Goal: Task Accomplishment & Management: Complete application form

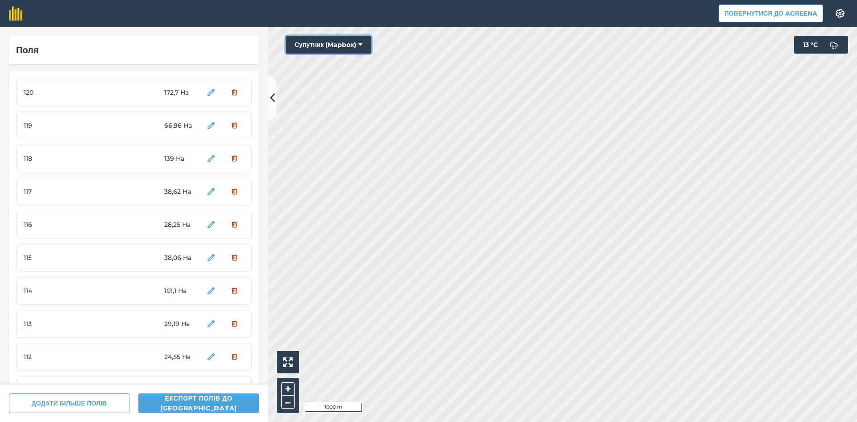
click at [335, 42] on button "Супутник (Mapbox)" at bounding box center [329, 45] width 86 height 18
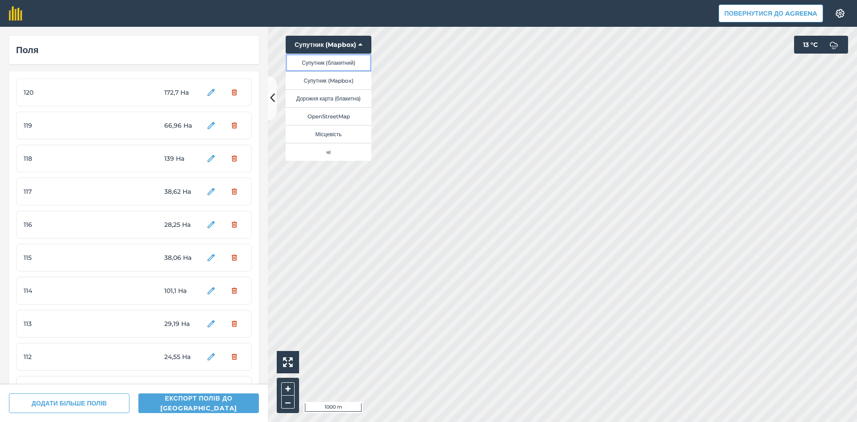
click at [343, 60] on button "Супутник (блакитний)" at bounding box center [329, 63] width 86 height 18
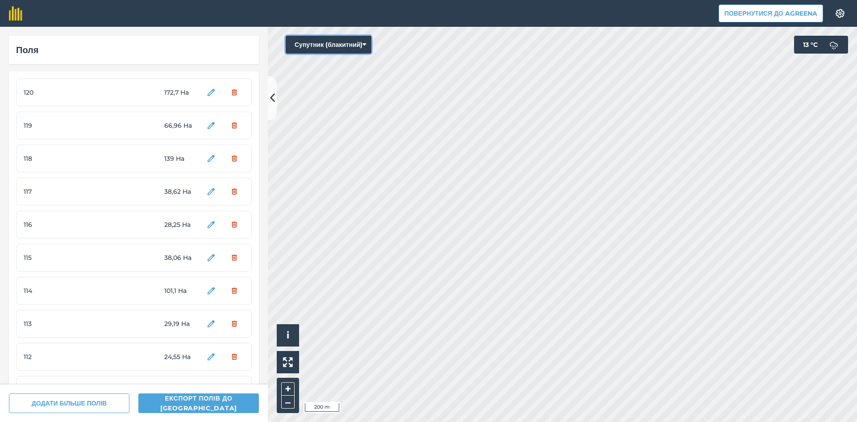
click at [325, 41] on button "Супутник (блакитний)" at bounding box center [329, 45] width 86 height 18
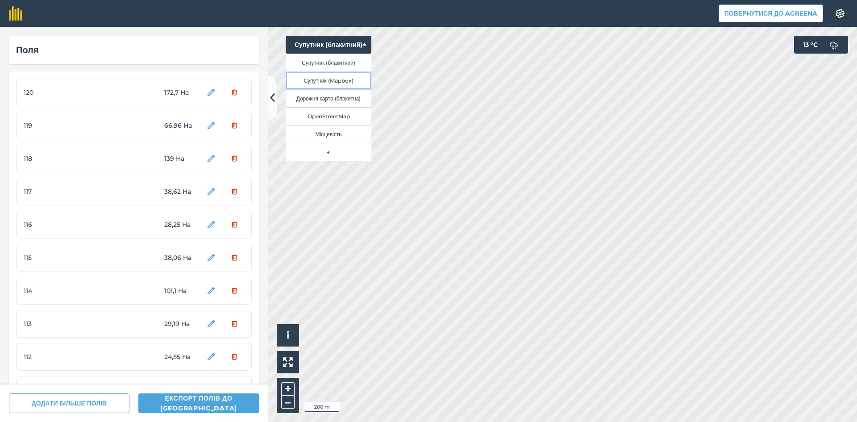
click at [333, 82] on button "Супутник (Mapbox)" at bounding box center [329, 80] width 86 height 18
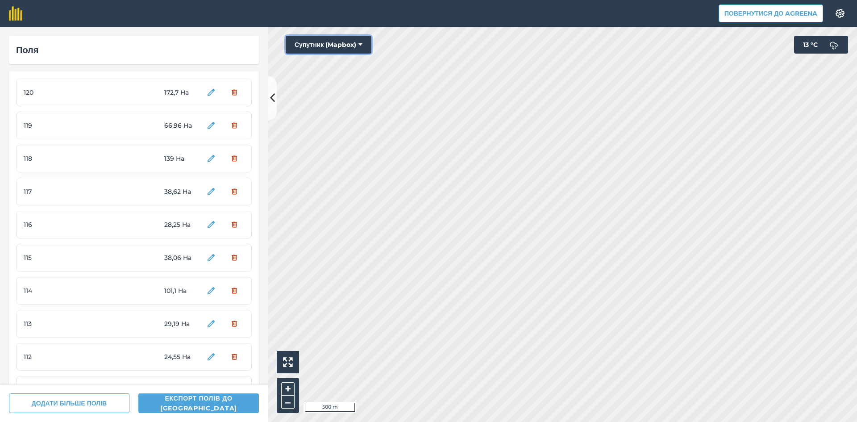
click at [304, 41] on button "Супутник (Mapbox)" at bounding box center [329, 45] width 86 height 18
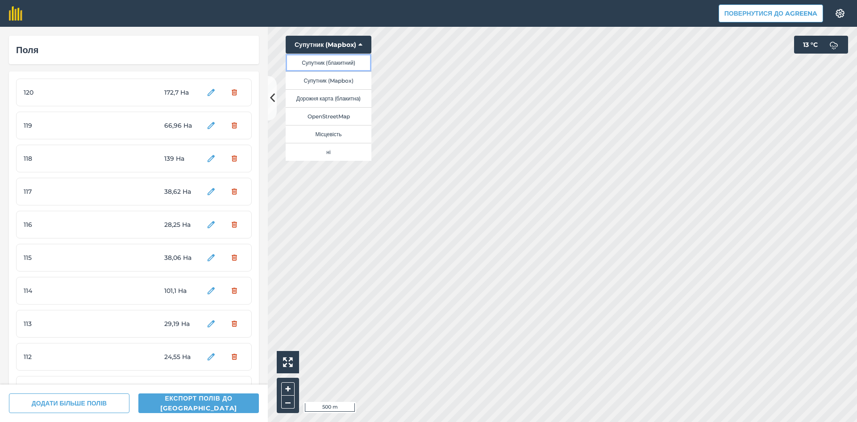
click at [332, 64] on button "Супутник (блакитний)" at bounding box center [329, 63] width 86 height 18
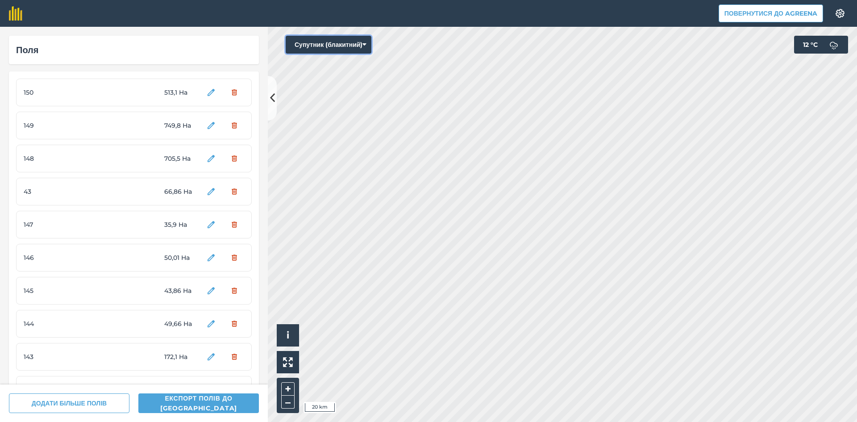
click at [349, 44] on button "Супутник (блакитний)" at bounding box center [329, 45] width 86 height 18
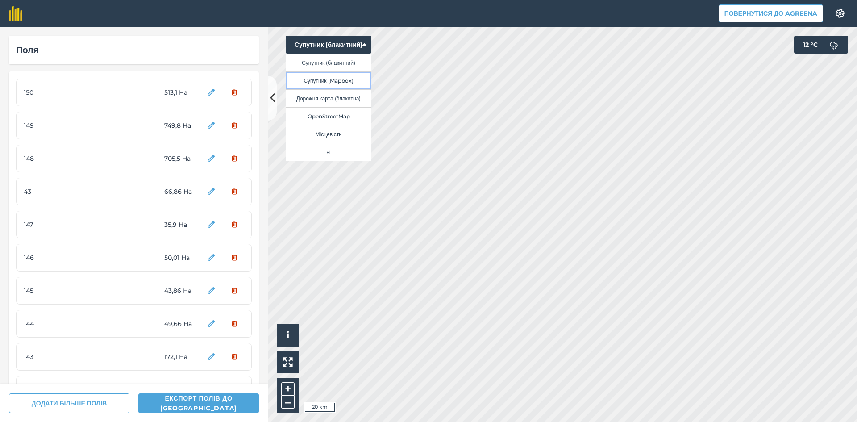
click at [347, 82] on button "Супутник (Mapbox)" at bounding box center [329, 80] width 86 height 18
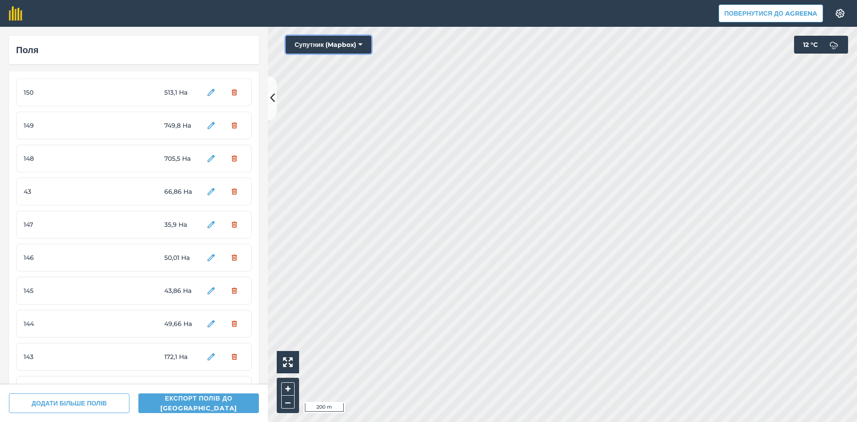
click at [312, 40] on button "Супутник (Mapbox)" at bounding box center [329, 45] width 86 height 18
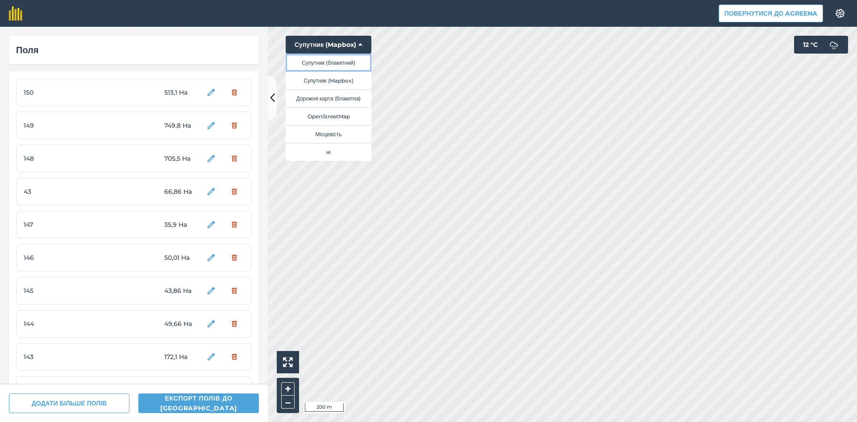
click at [340, 63] on button "Супутник (блакитний)" at bounding box center [329, 63] width 86 height 18
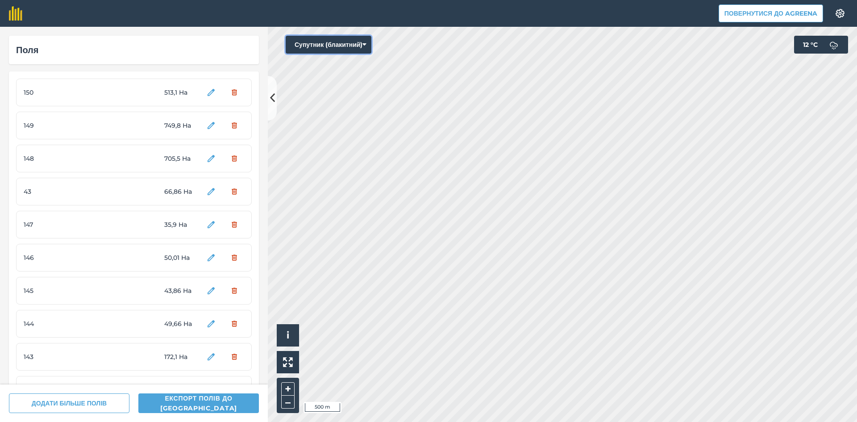
click at [335, 46] on button "Супутник (блакитний)" at bounding box center [329, 45] width 86 height 18
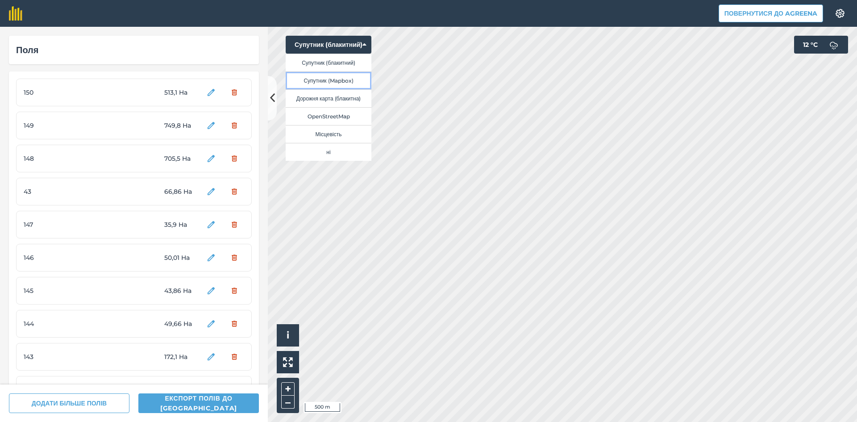
click at [349, 79] on button "Супутник (Mapbox)" at bounding box center [329, 80] width 86 height 18
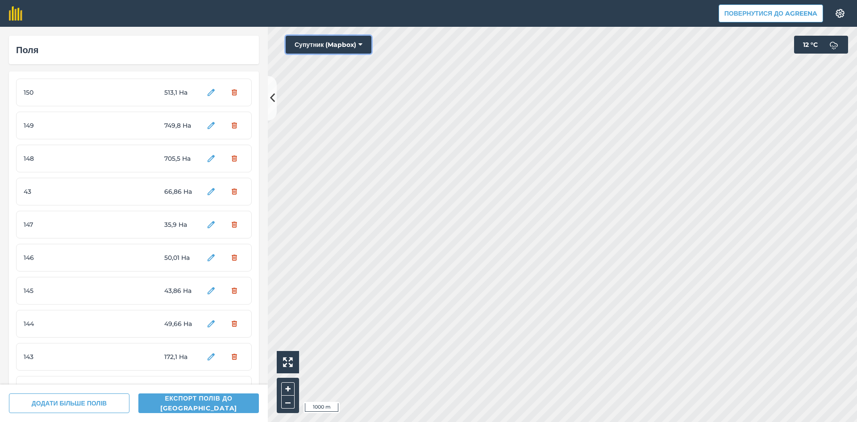
click at [340, 46] on button "Супутник (Mapbox)" at bounding box center [329, 45] width 86 height 18
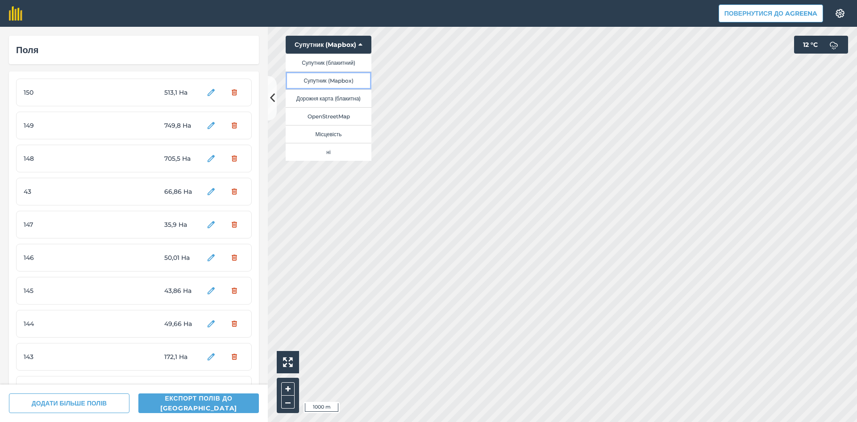
click at [340, 82] on button "Супутник (Mapbox)" at bounding box center [329, 80] width 86 height 18
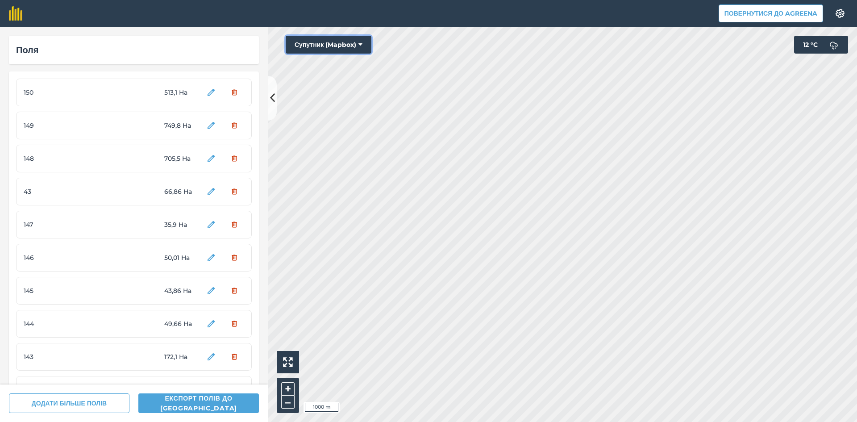
click at [328, 46] on button "Супутник (Mapbox)" at bounding box center [329, 45] width 86 height 18
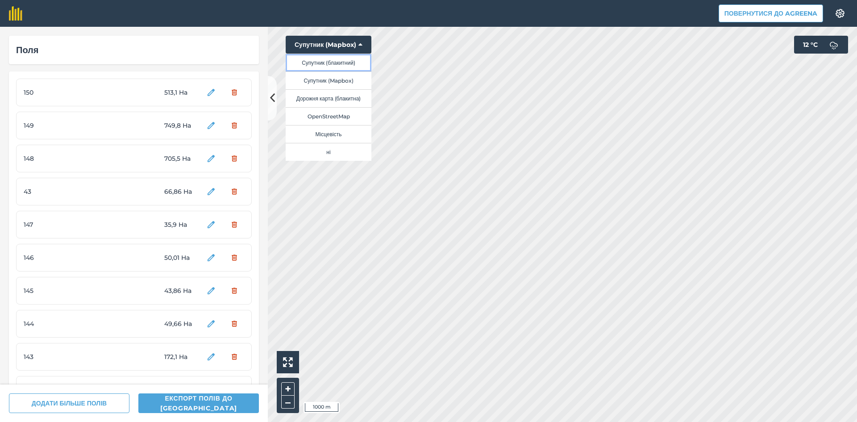
click at [336, 63] on button "Супутник (блакитний)" at bounding box center [329, 63] width 86 height 18
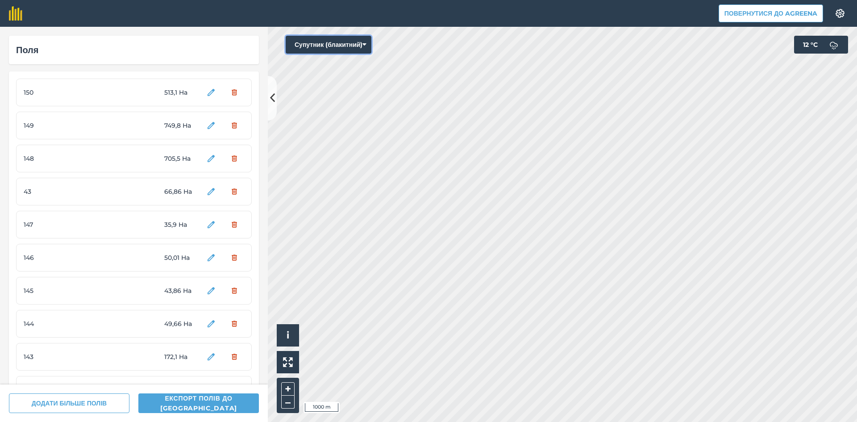
click at [327, 37] on button "Супутник (блакитний)" at bounding box center [329, 45] width 86 height 18
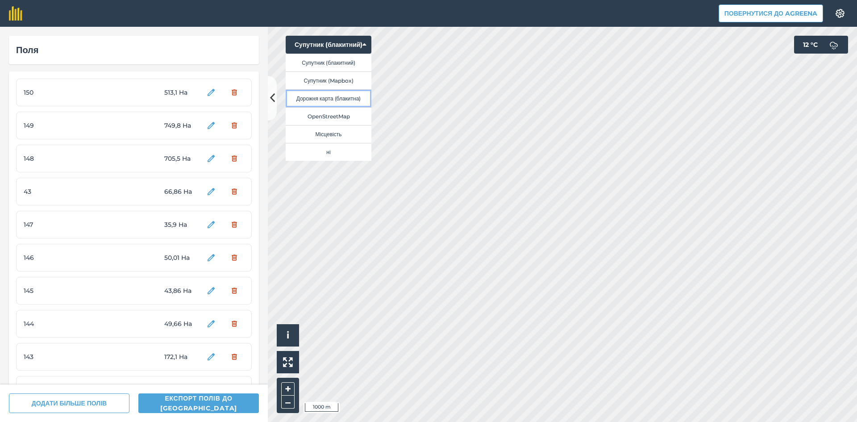
click at [336, 97] on button "Дорожня карта (блакитна)" at bounding box center [329, 98] width 86 height 18
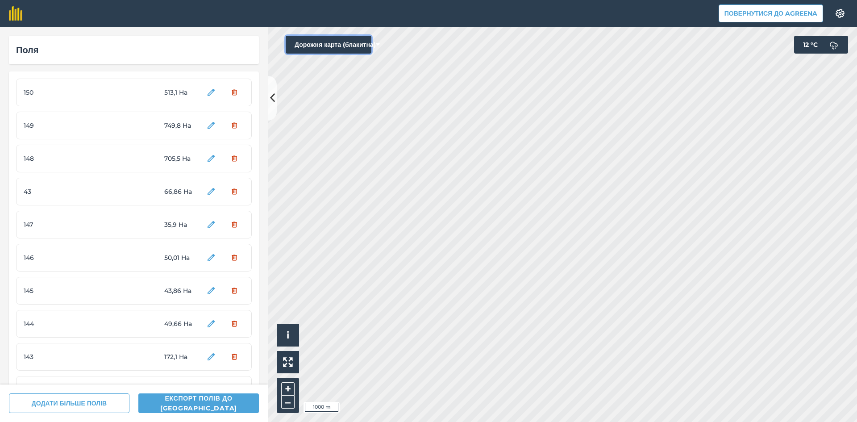
click at [322, 44] on button "Дорожня карта (блакитна)" at bounding box center [329, 45] width 86 height 18
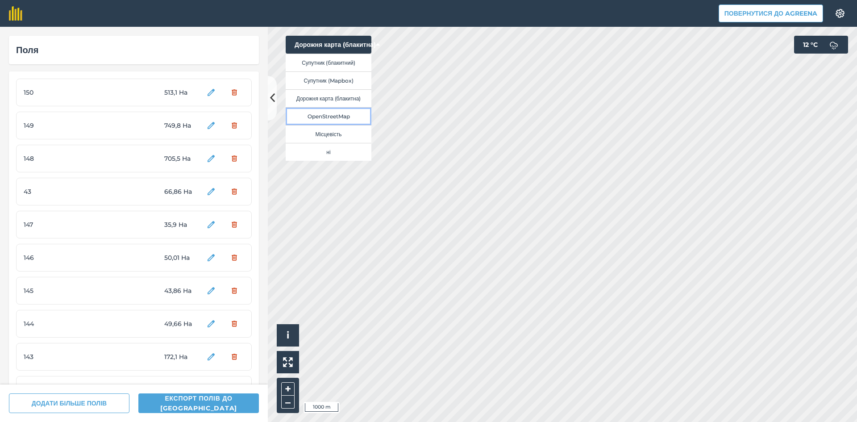
click at [341, 113] on button "OpenStreetMap" at bounding box center [329, 116] width 86 height 18
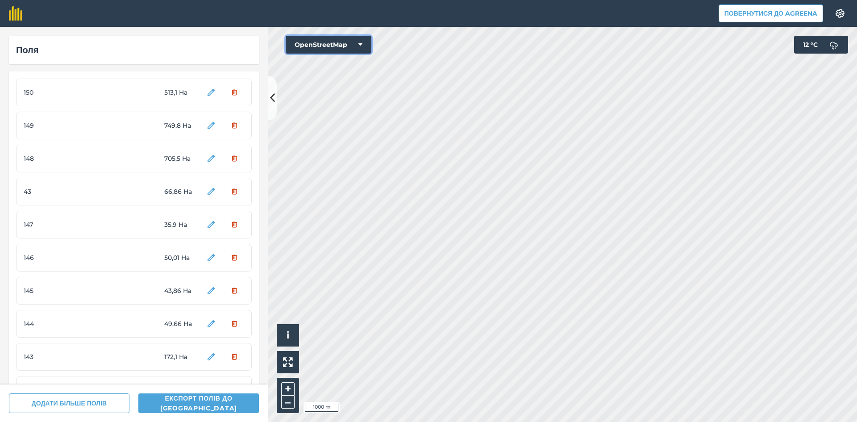
click at [335, 42] on button "OpenStreetMap" at bounding box center [329, 45] width 86 height 18
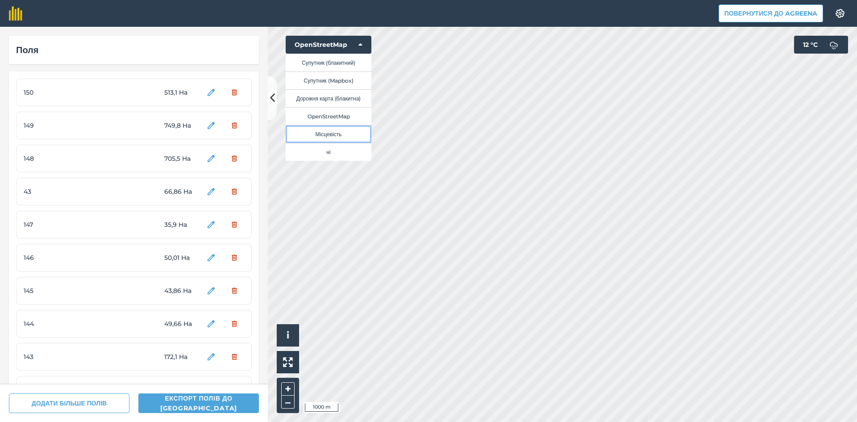
click at [336, 133] on button "Місцевість" at bounding box center [329, 134] width 86 height 18
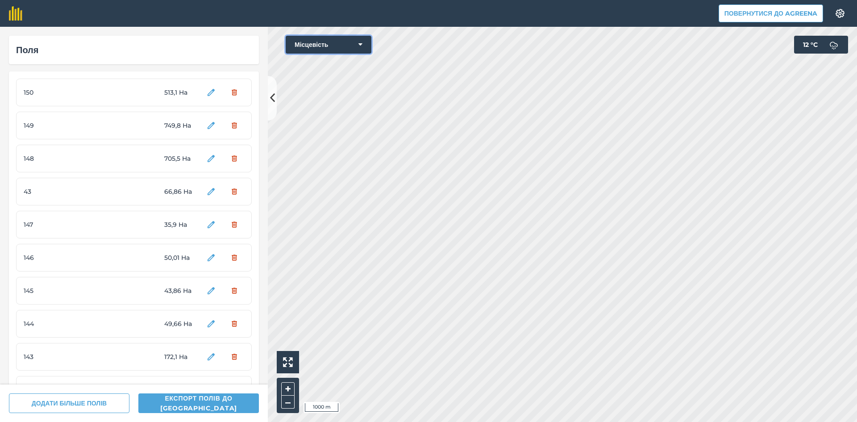
click at [330, 41] on button "Місцевість" at bounding box center [329, 45] width 86 height 18
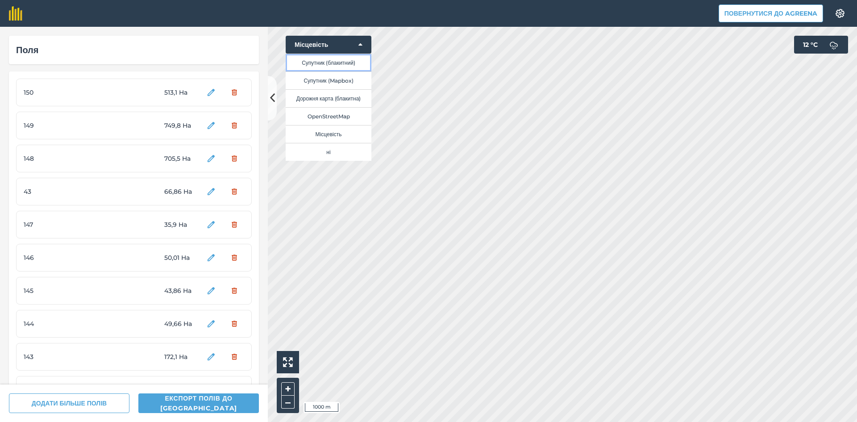
click at [331, 63] on button "Супутник (блакитний)" at bounding box center [329, 63] width 86 height 18
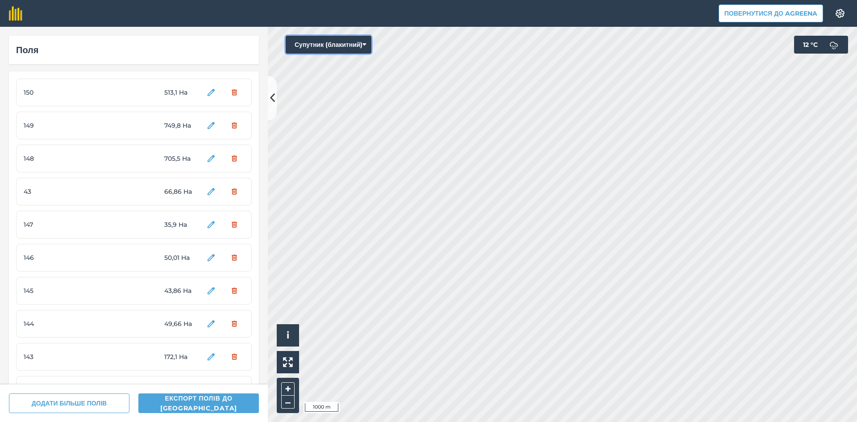
click at [322, 44] on button "Супутник (блакитний)" at bounding box center [329, 45] width 86 height 18
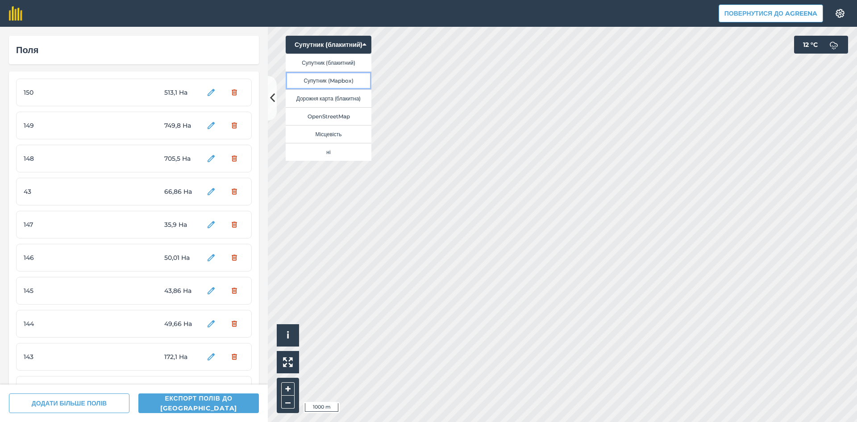
click at [330, 76] on button "Супутник (Mapbox)" at bounding box center [329, 80] width 86 height 18
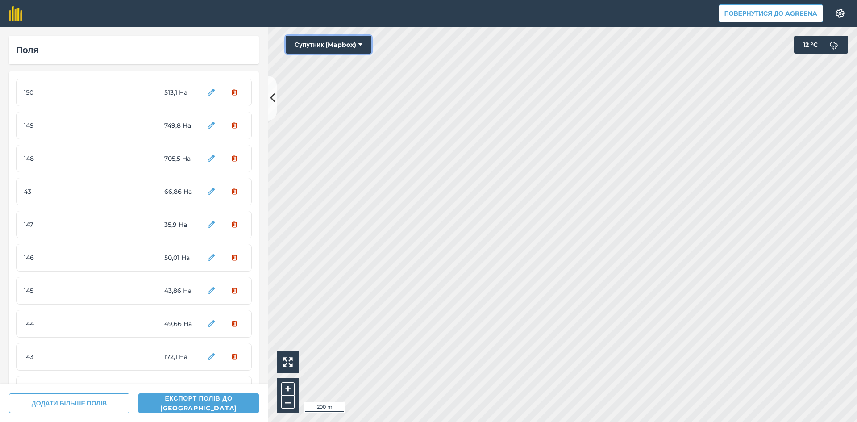
click at [337, 46] on button "Супутник (Mapbox)" at bounding box center [329, 45] width 86 height 18
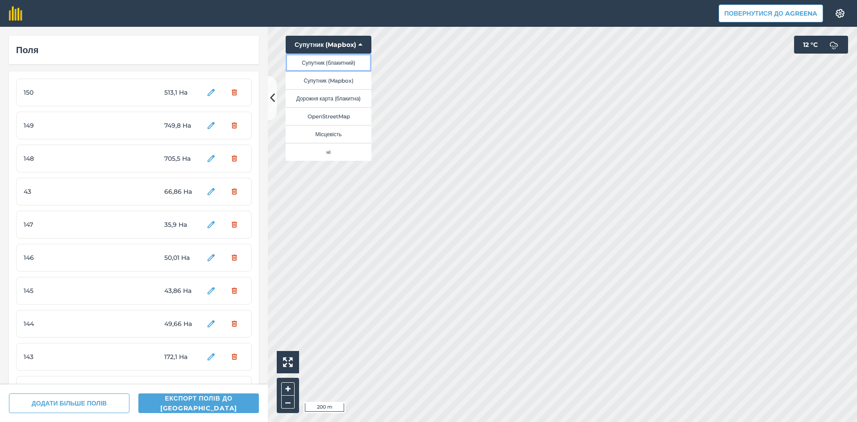
click at [344, 63] on button "Супутник (блакитний)" at bounding box center [329, 63] width 86 height 18
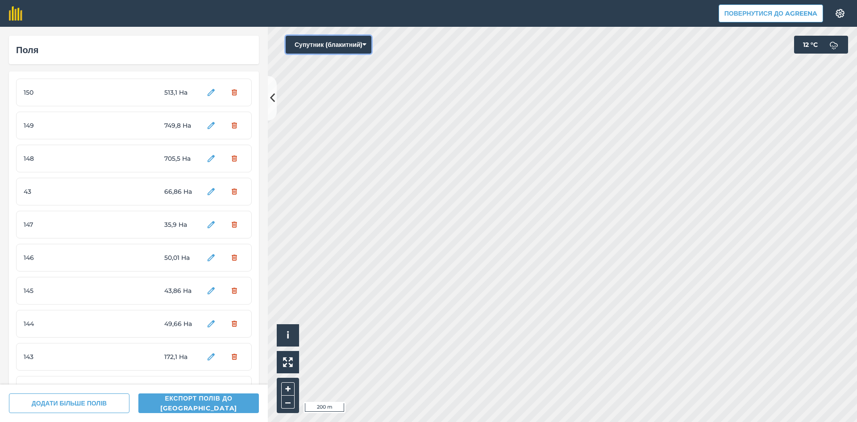
click at [322, 43] on button "Супутник (блакитний)" at bounding box center [329, 45] width 86 height 18
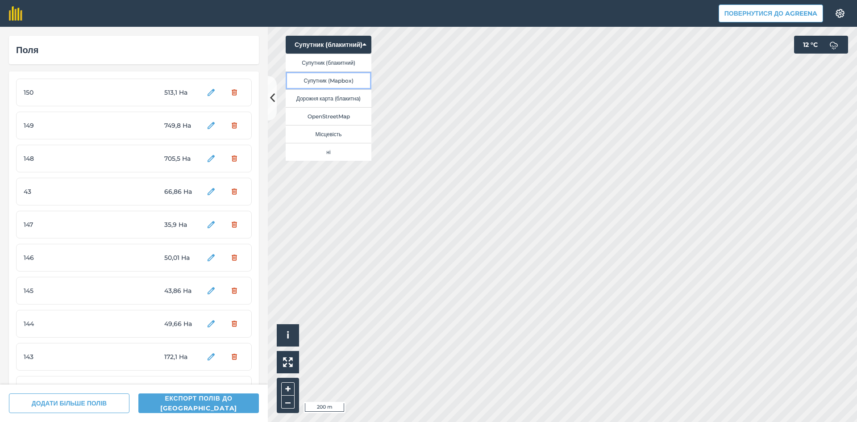
click at [339, 83] on button "Супутник (Mapbox)" at bounding box center [329, 80] width 86 height 18
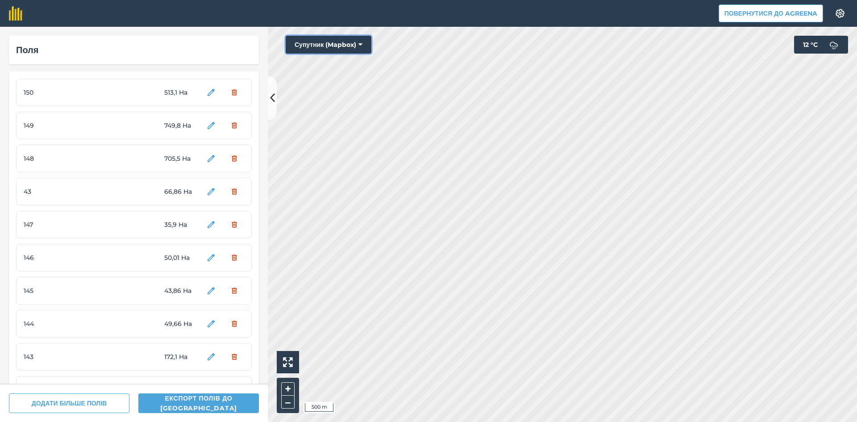
click at [334, 45] on button "Супутник (Mapbox)" at bounding box center [329, 45] width 86 height 18
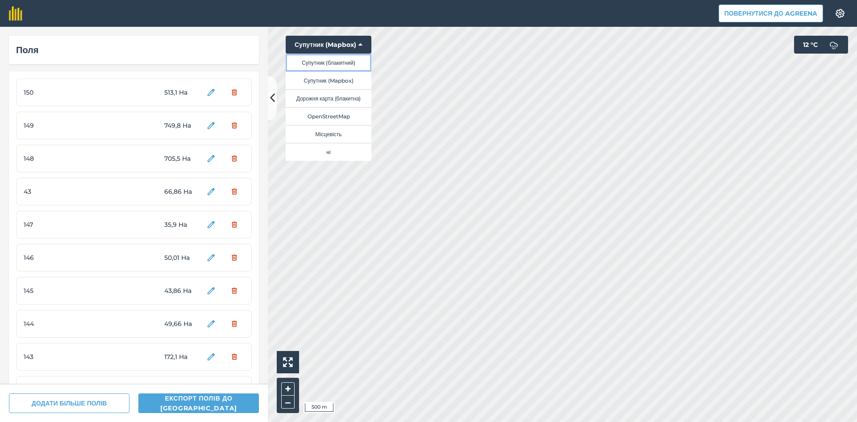
click at [341, 62] on button "Супутник (блакитний)" at bounding box center [329, 63] width 86 height 18
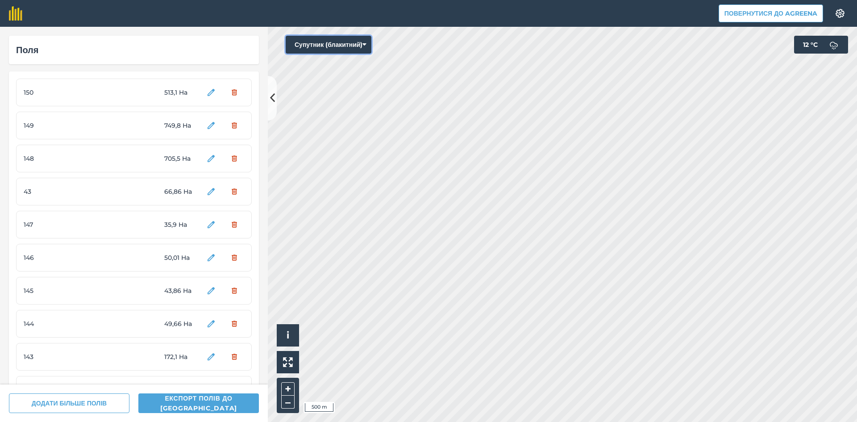
click at [340, 44] on button "Супутник (блакитний)" at bounding box center [329, 45] width 86 height 18
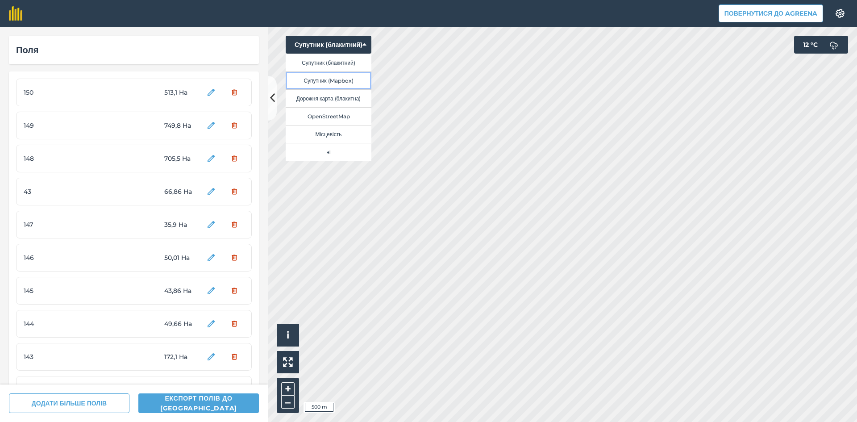
click at [348, 79] on button "Супутник (Mapbox)" at bounding box center [329, 80] width 86 height 18
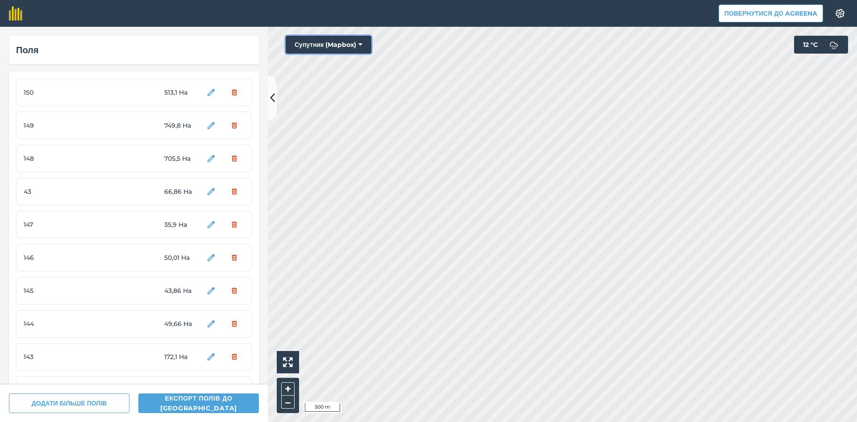
click at [321, 42] on button "Супутник (Mapbox)" at bounding box center [329, 45] width 86 height 18
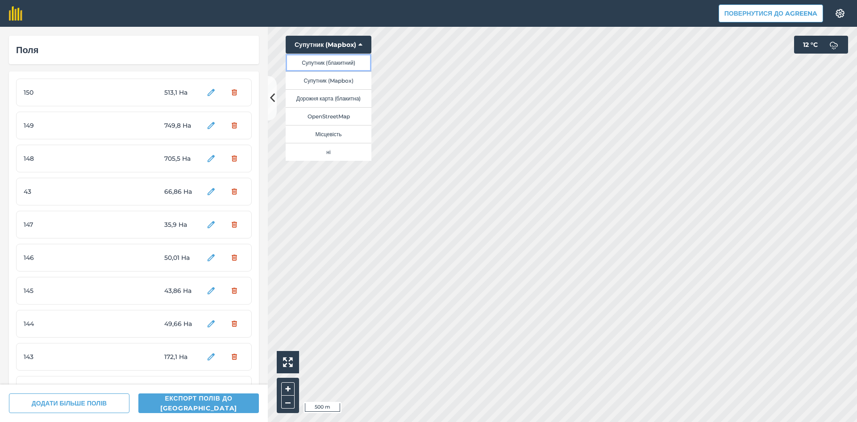
click at [346, 59] on button "Супутник (блакитний)" at bounding box center [329, 63] width 86 height 18
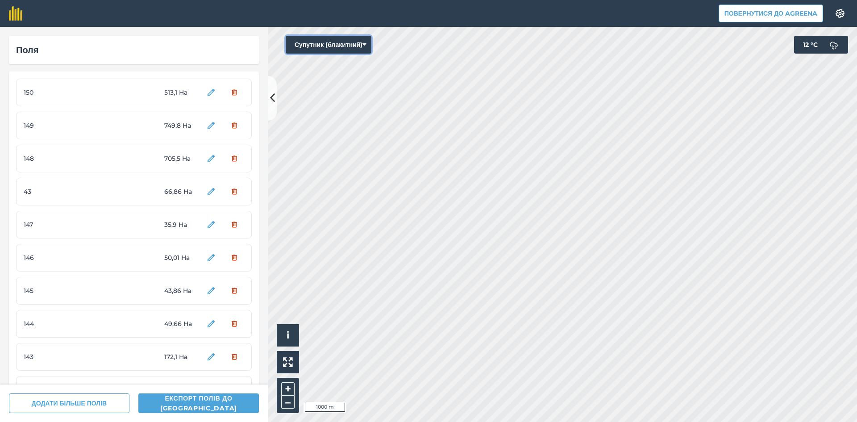
click at [346, 44] on button "Супутник (блакитний)" at bounding box center [329, 45] width 86 height 18
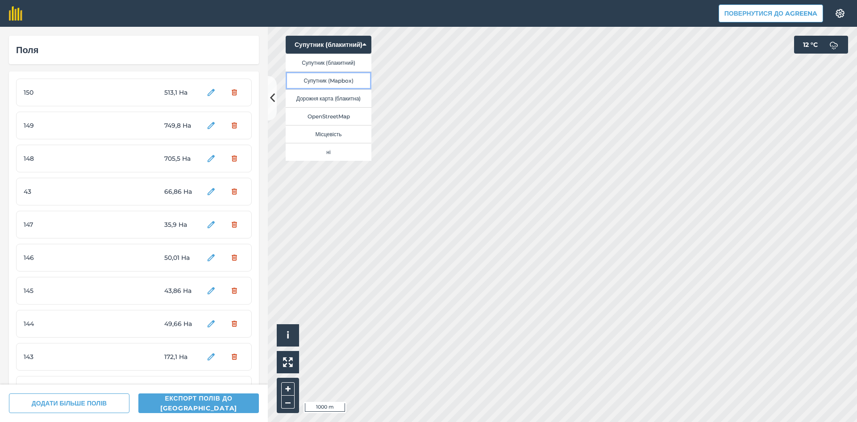
click at [345, 77] on button "Супутник (Mapbox)" at bounding box center [329, 80] width 86 height 18
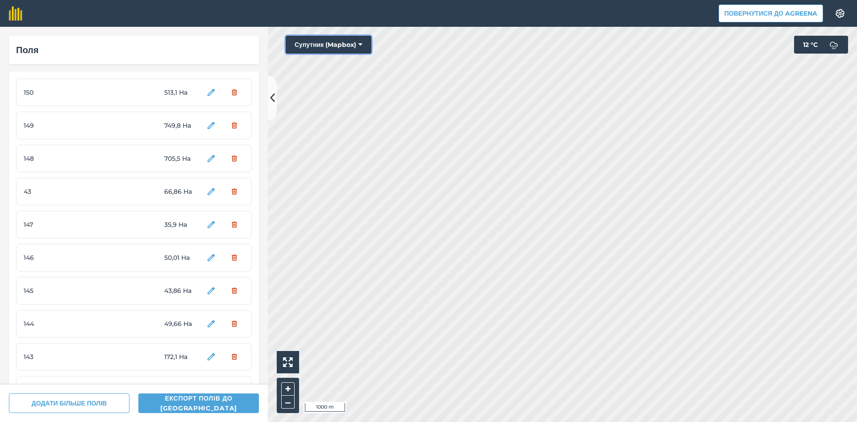
click at [331, 40] on button "Супутник (Mapbox)" at bounding box center [329, 45] width 86 height 18
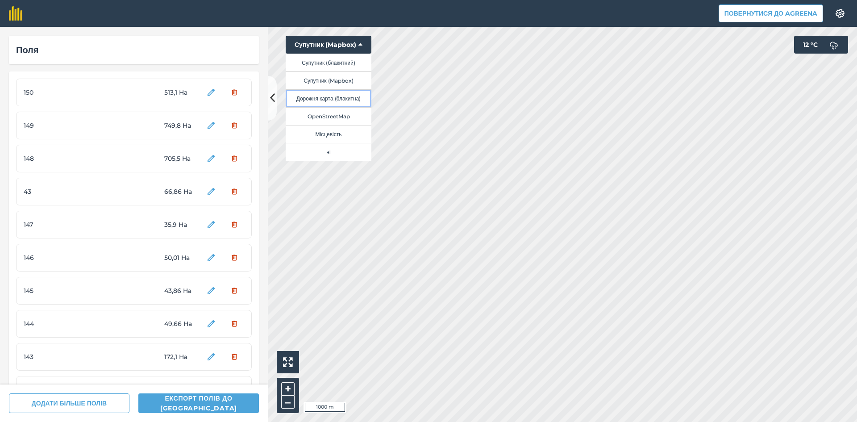
click at [339, 98] on button "Дорожня карта (блакитна)" at bounding box center [329, 98] width 86 height 18
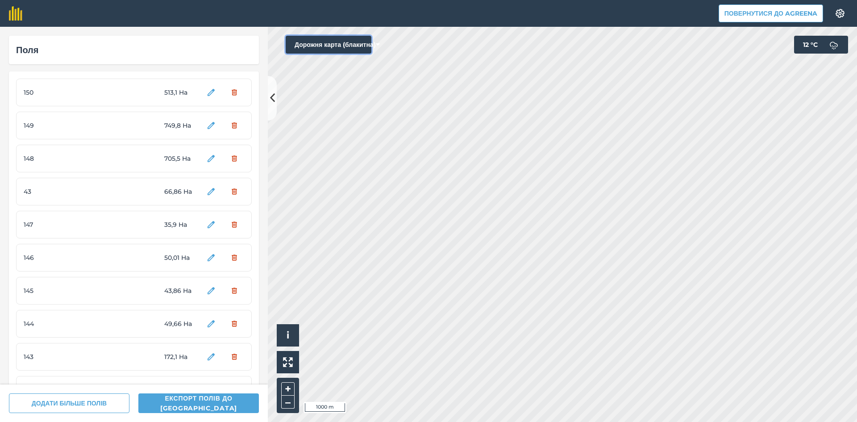
click at [338, 46] on button "Дорожня карта (блакитна)" at bounding box center [329, 45] width 86 height 18
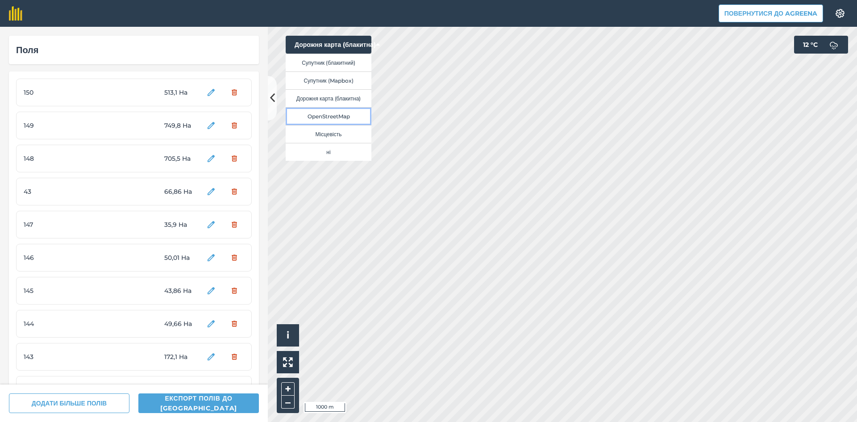
click at [337, 115] on button "OpenStreetMap" at bounding box center [329, 116] width 86 height 18
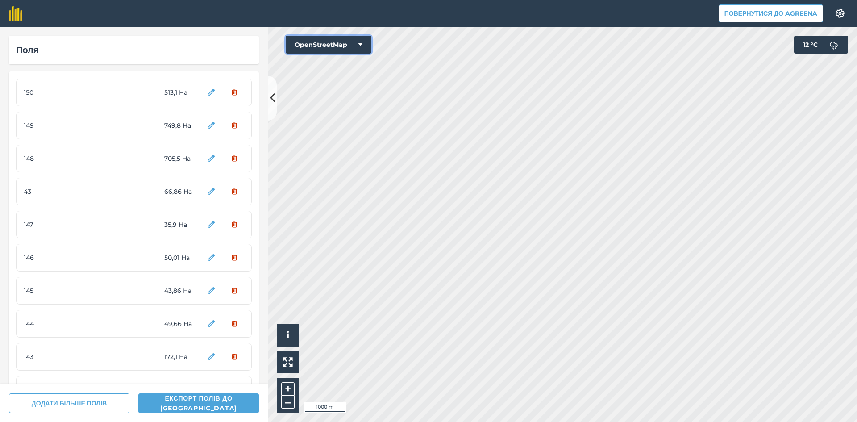
click at [330, 39] on button "OpenStreetMap" at bounding box center [329, 45] width 86 height 18
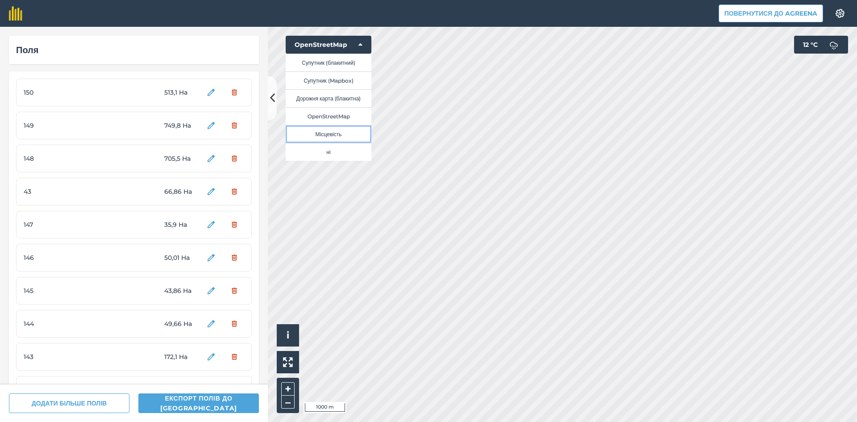
click at [342, 132] on button "Місцевість" at bounding box center [329, 134] width 86 height 18
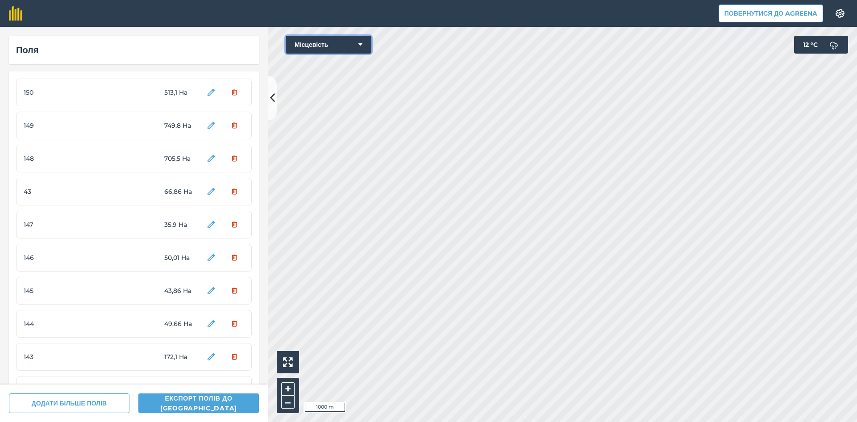
click at [330, 43] on button "Місцевість" at bounding box center [329, 45] width 86 height 18
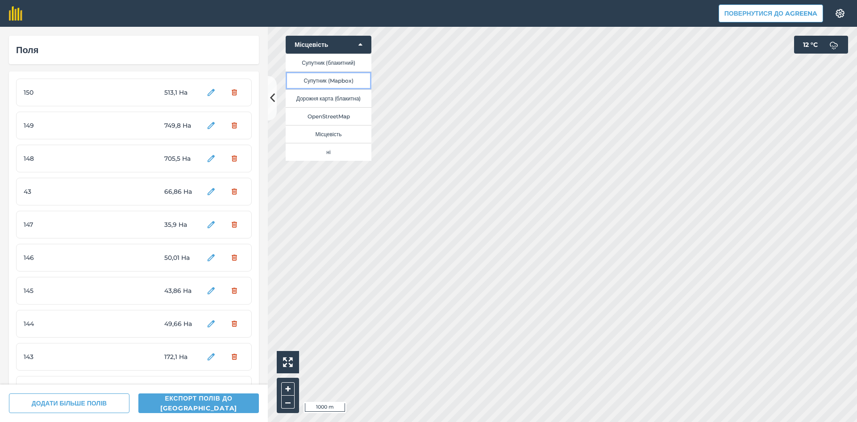
click at [341, 76] on button "Супутник (Mapbox)" at bounding box center [329, 80] width 86 height 18
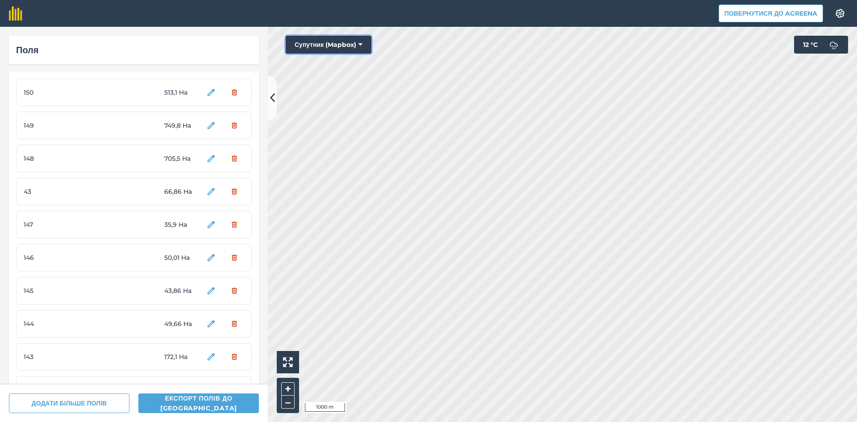
click at [341, 44] on button "Супутник (Mapbox)" at bounding box center [329, 45] width 86 height 18
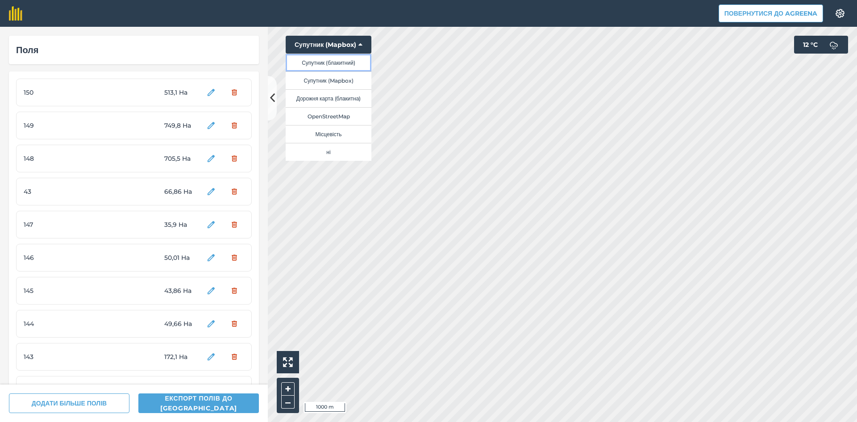
click at [344, 59] on button "Супутник (блакитний)" at bounding box center [329, 63] width 86 height 18
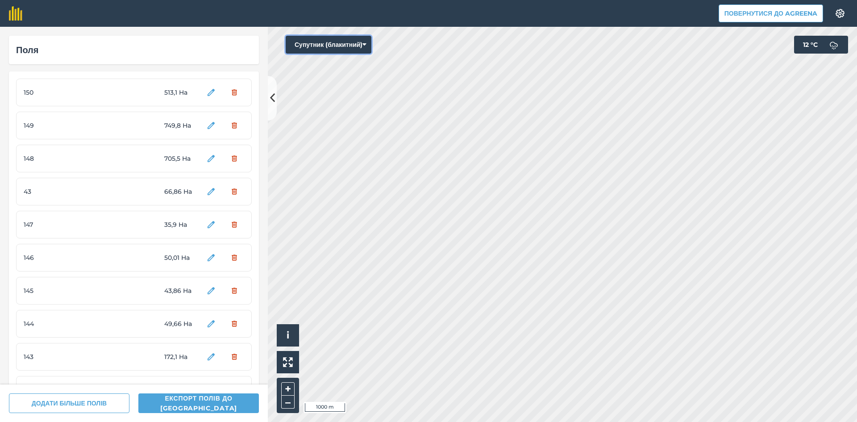
click at [335, 40] on button "Супутник (блакитний)" at bounding box center [329, 45] width 86 height 18
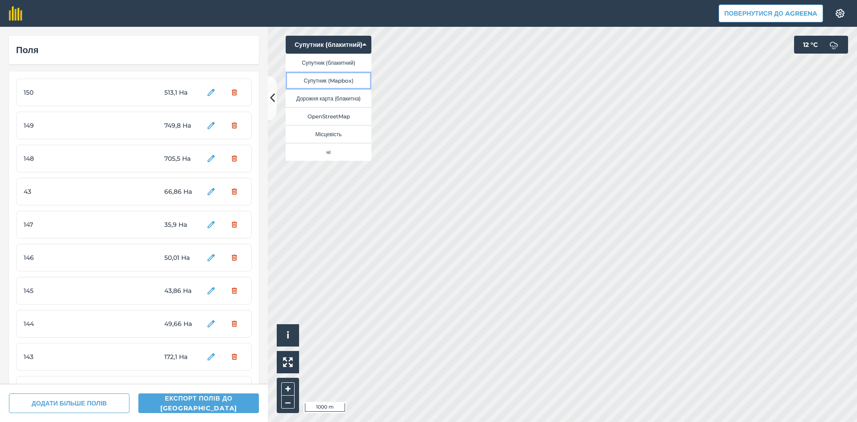
click at [341, 78] on button "Супутник (Mapbox)" at bounding box center [329, 80] width 86 height 18
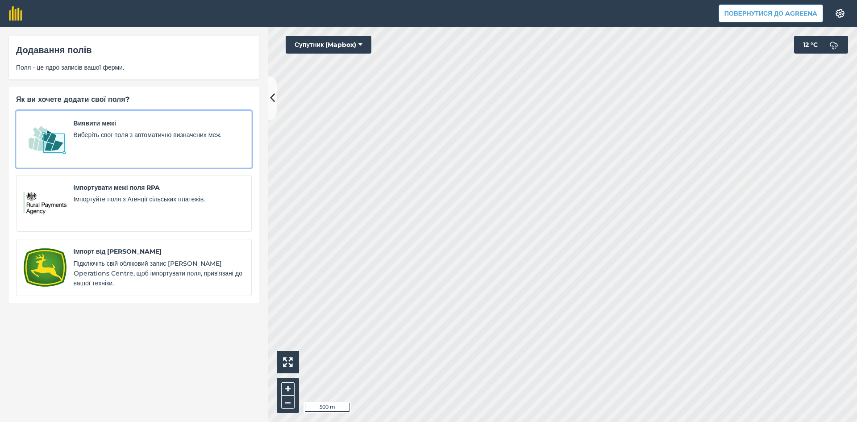
click at [52, 136] on img at bounding box center [45, 139] width 43 height 42
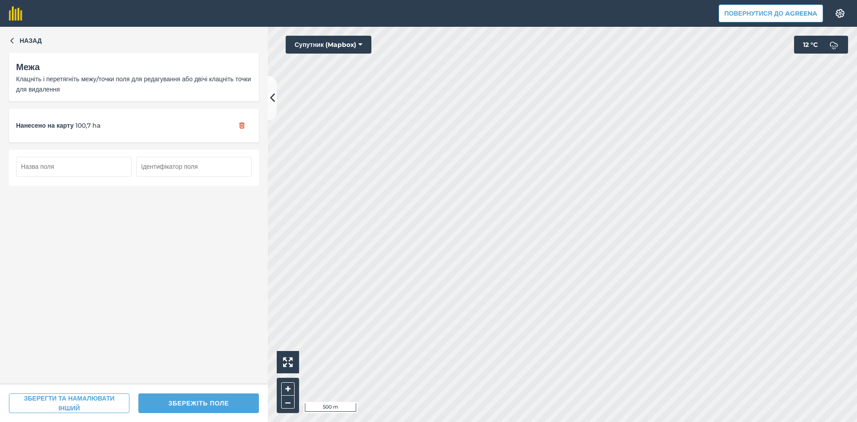
click at [73, 166] on input "text" at bounding box center [74, 167] width 116 height 20
type input "151"
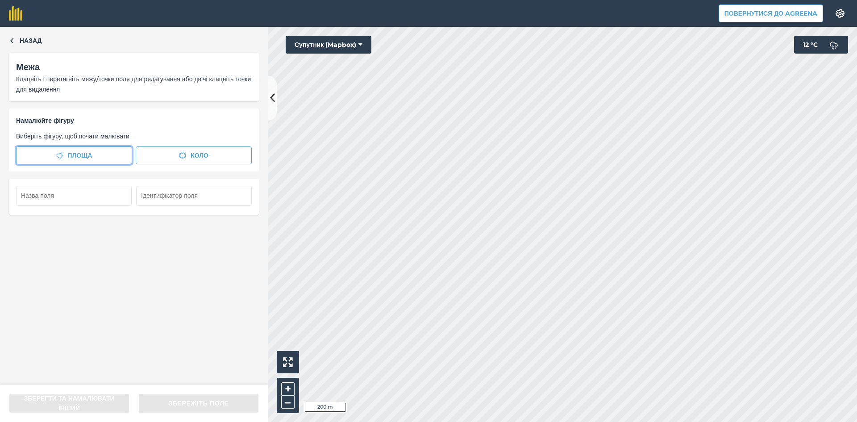
click at [85, 154] on span "Площа" at bounding box center [79, 155] width 25 height 10
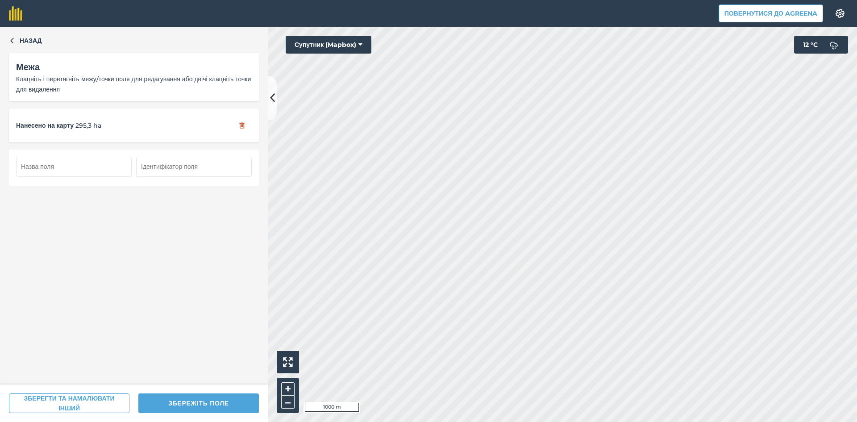
click at [72, 167] on input "text" at bounding box center [74, 167] width 116 height 20
type input "152"
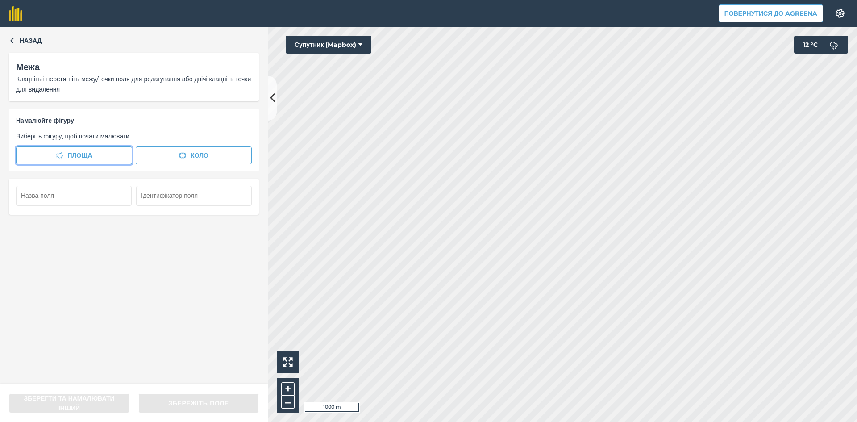
click at [67, 156] on span "Площа" at bounding box center [79, 155] width 25 height 10
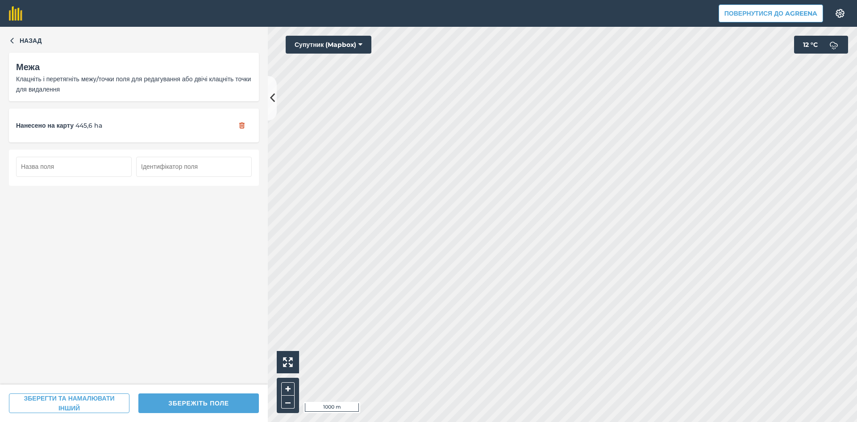
click at [59, 166] on input "text" at bounding box center [74, 167] width 116 height 20
type input "153"
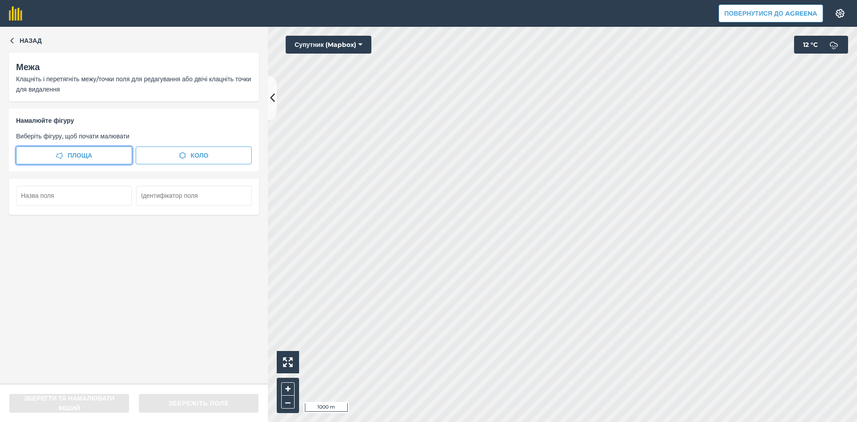
click at [62, 151] on button "Площа" at bounding box center [74, 155] width 116 height 18
click at [71, 190] on input "text" at bounding box center [74, 196] width 116 height 20
click at [82, 151] on span "Площа" at bounding box center [79, 155] width 25 height 10
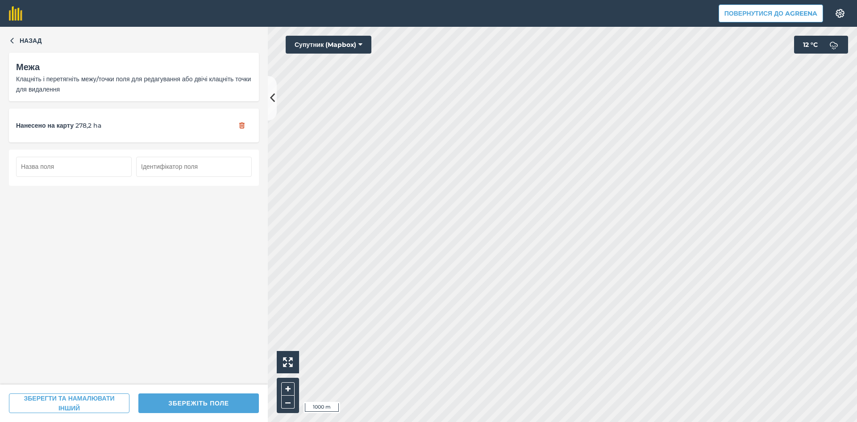
click at [75, 166] on input "text" at bounding box center [74, 167] width 116 height 20
type input "154"
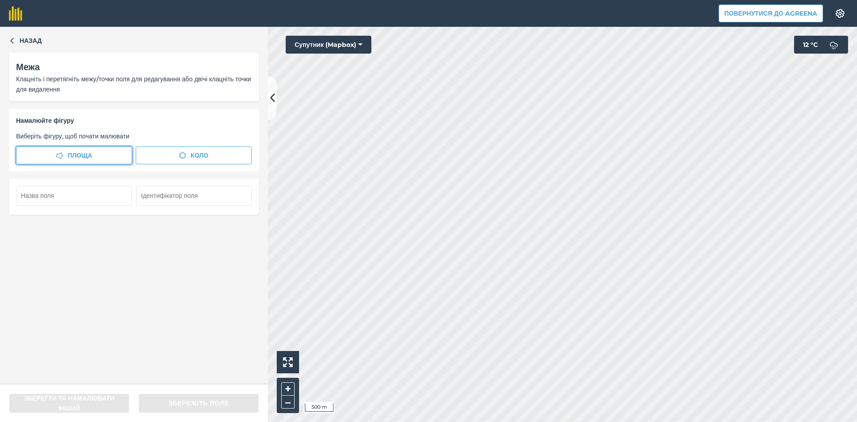
click at [64, 152] on button "Площа" at bounding box center [74, 155] width 116 height 18
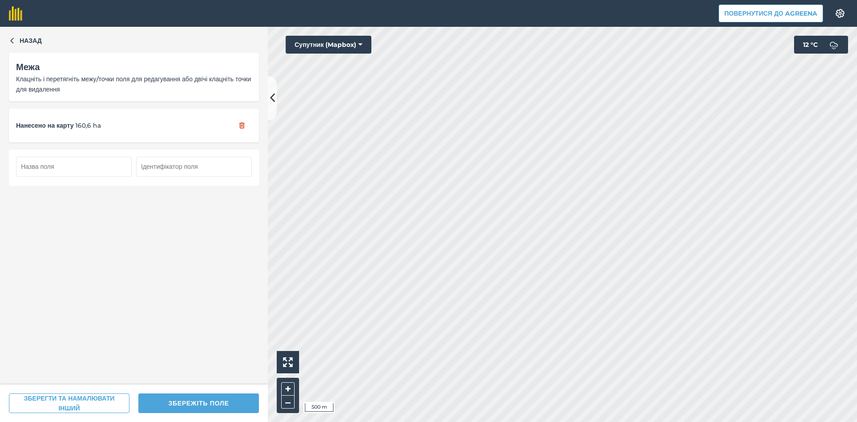
click at [89, 170] on input "text" at bounding box center [74, 167] width 116 height 20
type input "155"
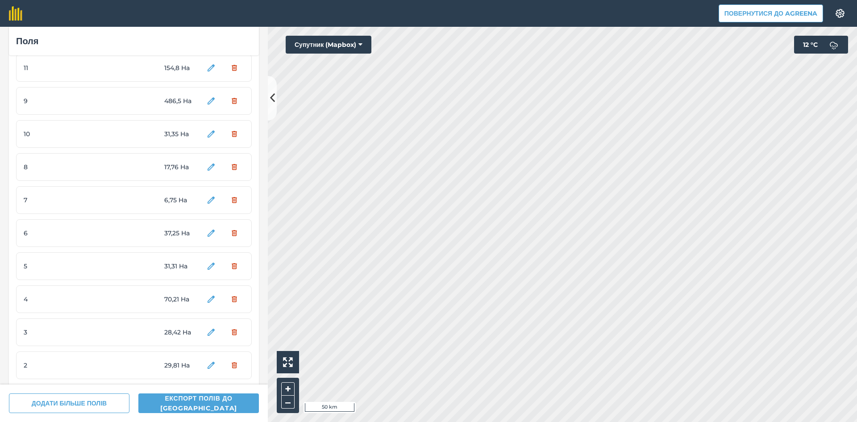
scroll to position [4825, 0]
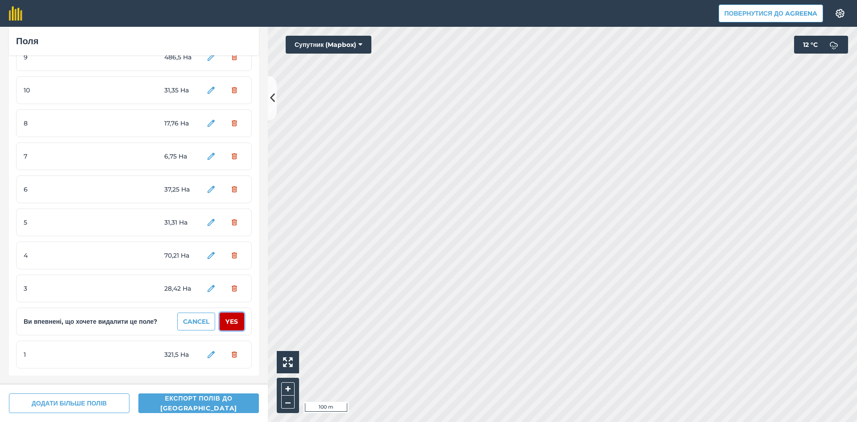
click at [232, 321] on button "Yes" at bounding box center [232, 321] width 25 height 18
click at [227, 323] on button "Yes" at bounding box center [232, 321] width 25 height 18
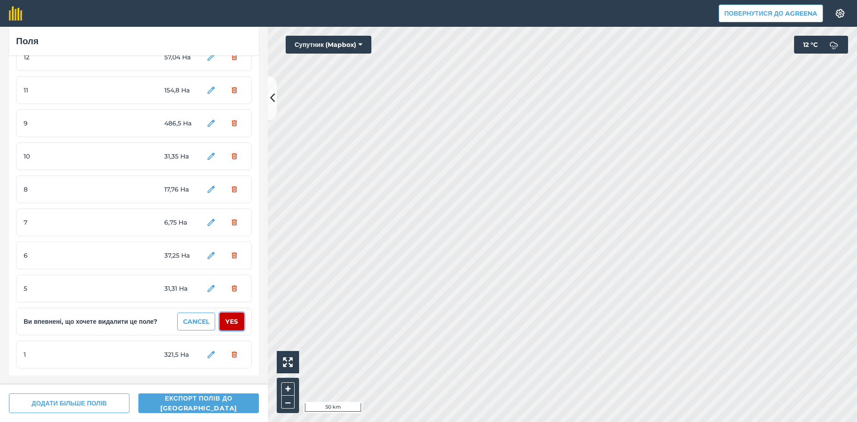
click at [227, 323] on button "Yes" at bounding box center [232, 321] width 25 height 18
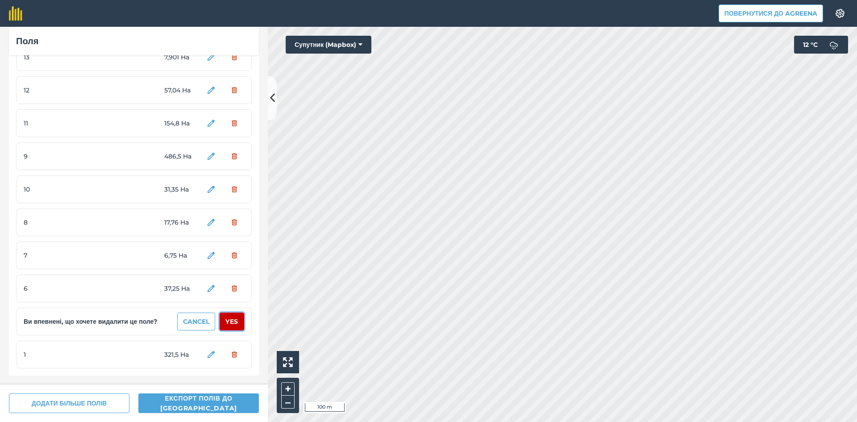
click at [227, 323] on button "Yes" at bounding box center [232, 321] width 25 height 18
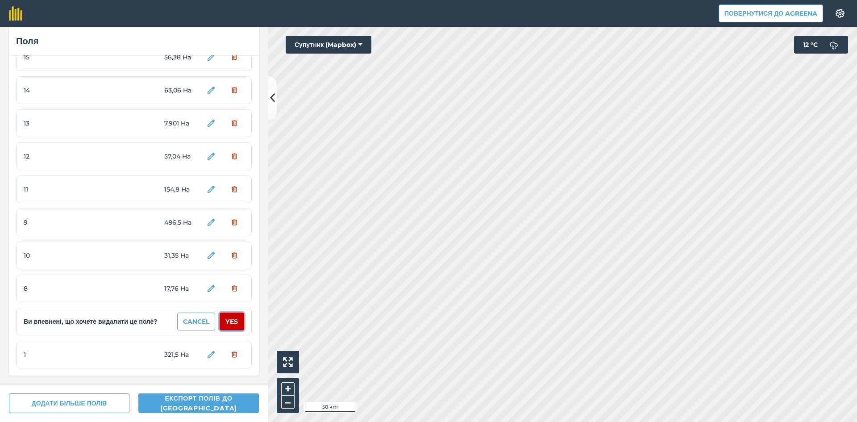
click at [227, 323] on button "Yes" at bounding box center [232, 321] width 25 height 18
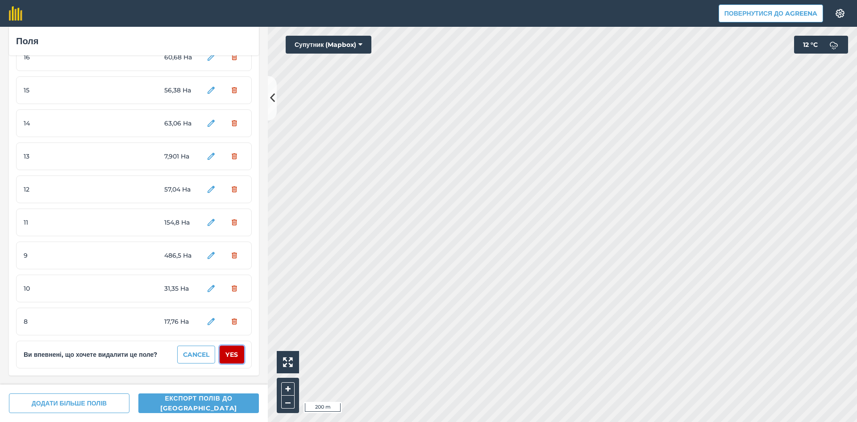
click at [228, 354] on button "Yes" at bounding box center [232, 354] width 25 height 18
click at [228, 353] on button "Yes" at bounding box center [232, 354] width 25 height 18
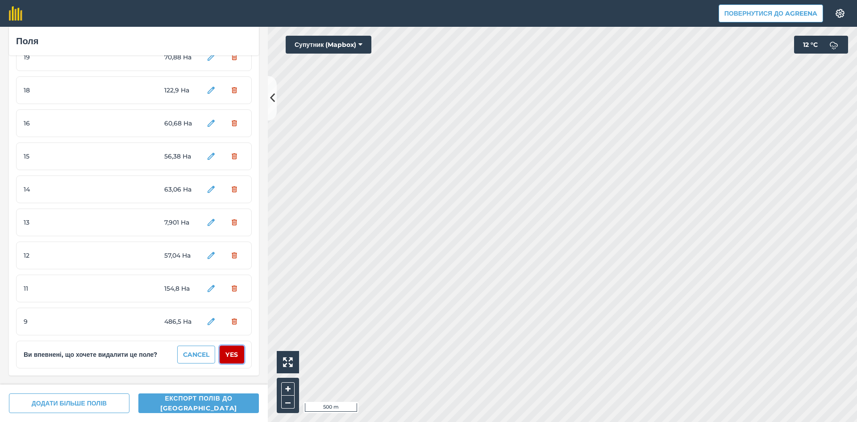
click at [228, 353] on button "Yes" at bounding box center [232, 354] width 25 height 18
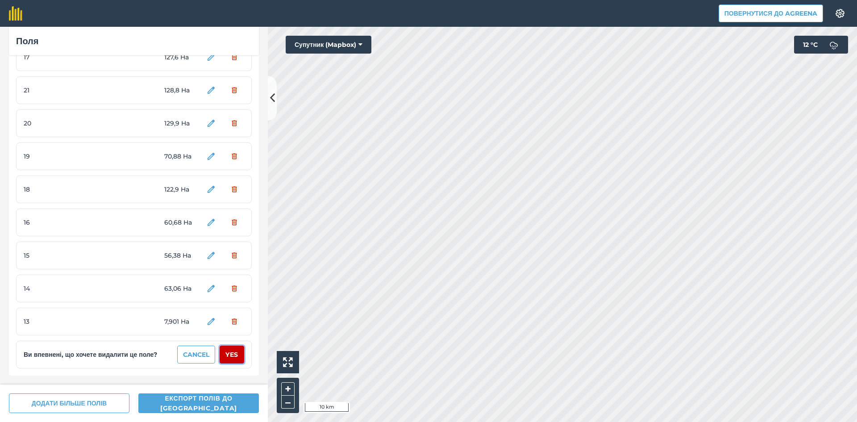
click at [228, 353] on button "Yes" at bounding box center [232, 354] width 25 height 18
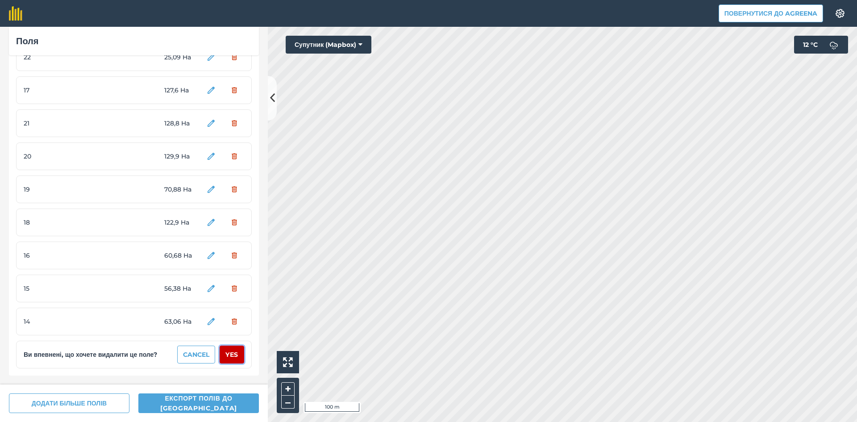
click at [228, 353] on button "Yes" at bounding box center [232, 354] width 25 height 18
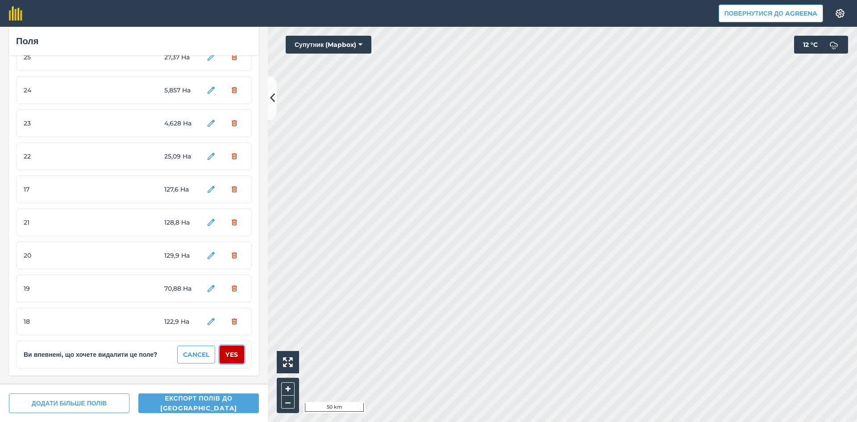
click at [228, 353] on button "Yes" at bounding box center [232, 354] width 25 height 18
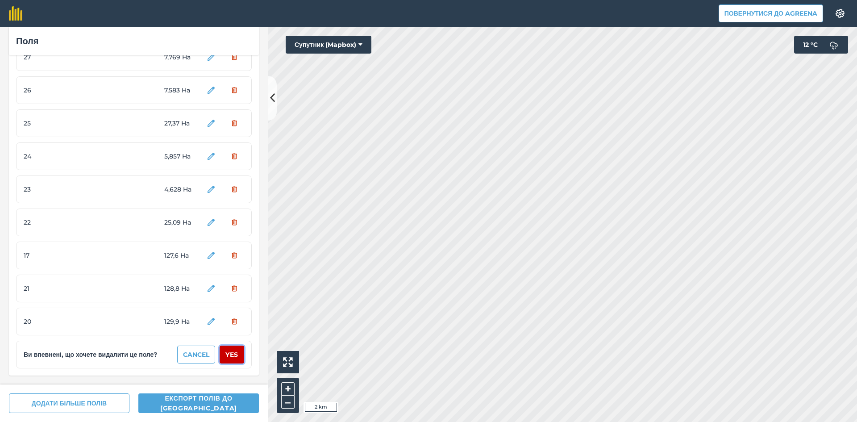
click at [228, 353] on button "Yes" at bounding box center [232, 354] width 25 height 18
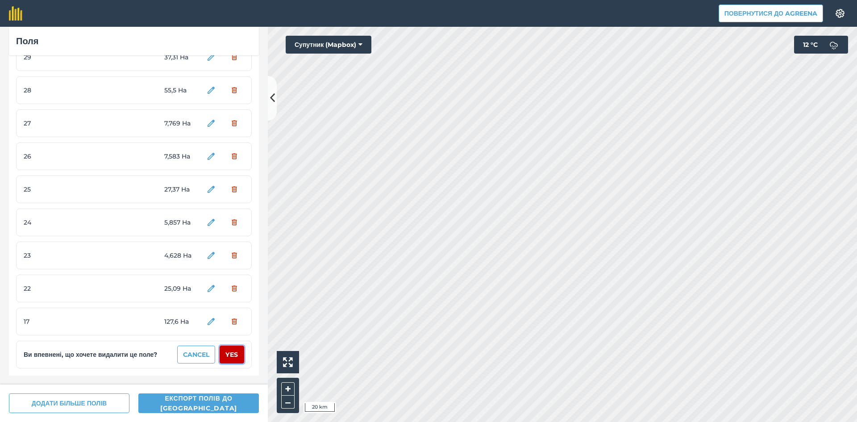
click at [228, 353] on button "Yes" at bounding box center [232, 354] width 25 height 18
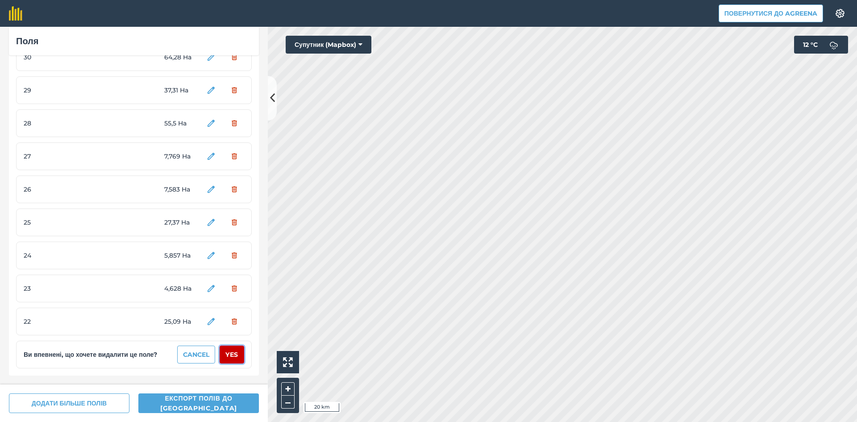
click at [228, 353] on button "Yes" at bounding box center [232, 354] width 25 height 18
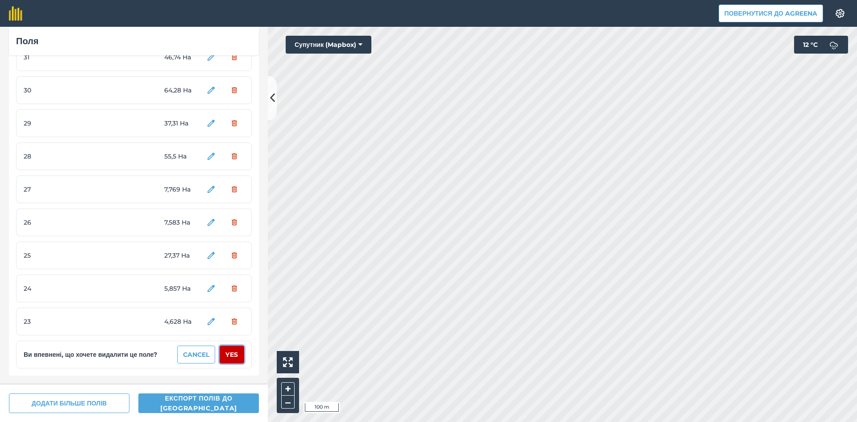
click at [228, 353] on button "Yes" at bounding box center [232, 354] width 25 height 18
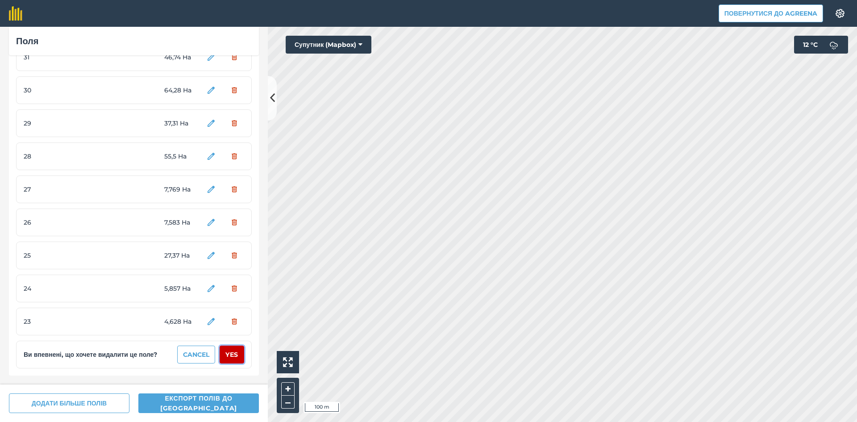
click at [228, 353] on button "Yes" at bounding box center [232, 354] width 25 height 18
click at [228, 354] on button "Yes" at bounding box center [232, 354] width 25 height 18
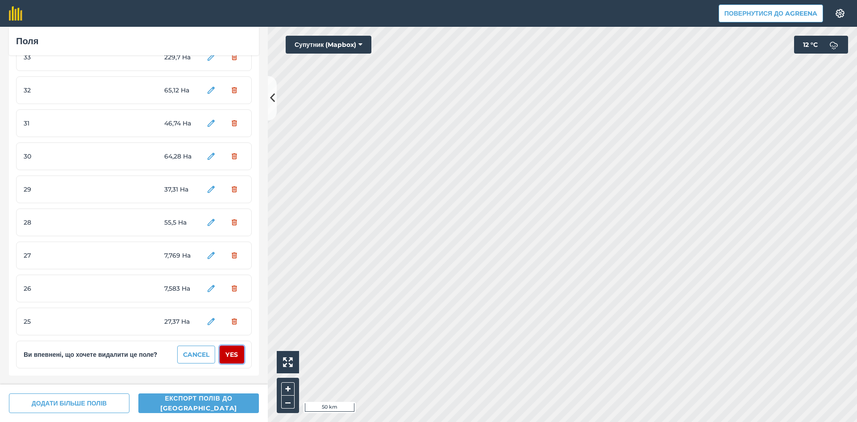
click at [228, 354] on button "Yes" at bounding box center [232, 354] width 25 height 18
click at [227, 354] on button "Yes" at bounding box center [232, 354] width 25 height 18
click at [227, 353] on button "Yes" at bounding box center [232, 354] width 25 height 18
click at [228, 353] on button "Yes" at bounding box center [232, 354] width 25 height 18
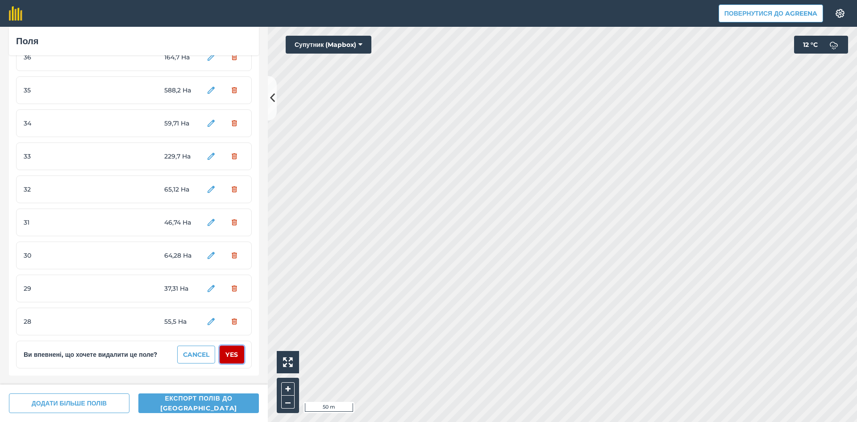
click at [229, 352] on button "Yes" at bounding box center [232, 354] width 25 height 18
click at [229, 351] on button "Yes" at bounding box center [232, 354] width 25 height 18
click at [229, 350] on button "Yes" at bounding box center [232, 354] width 25 height 18
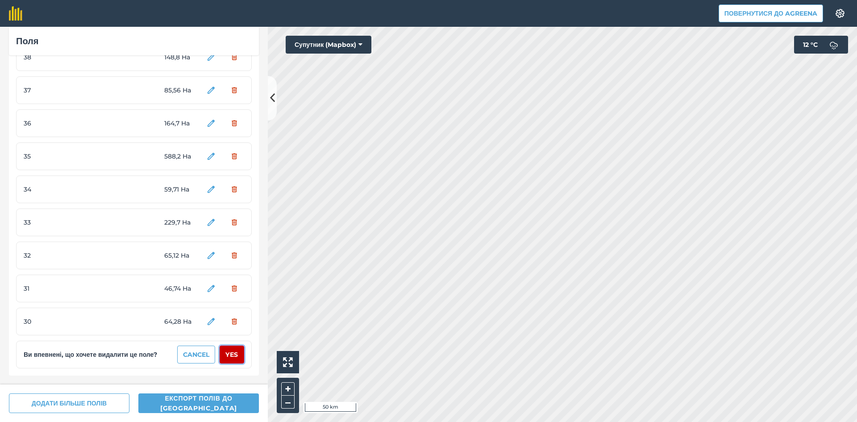
click at [229, 350] on button "Yes" at bounding box center [232, 354] width 25 height 18
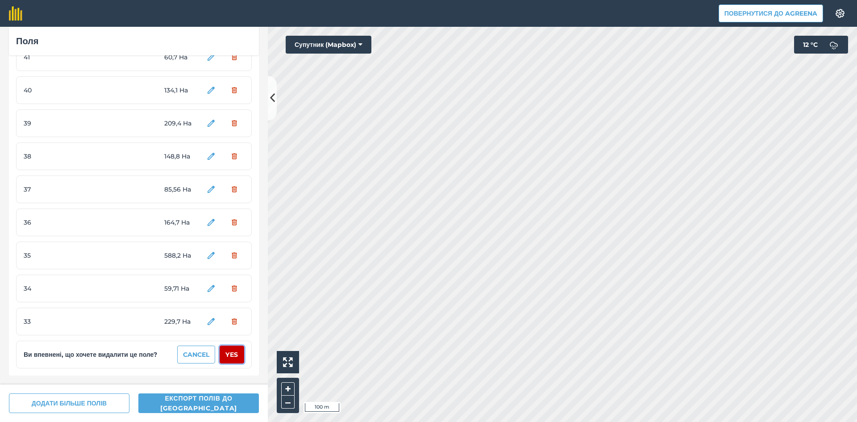
click at [229, 350] on button "Yes" at bounding box center [232, 354] width 25 height 18
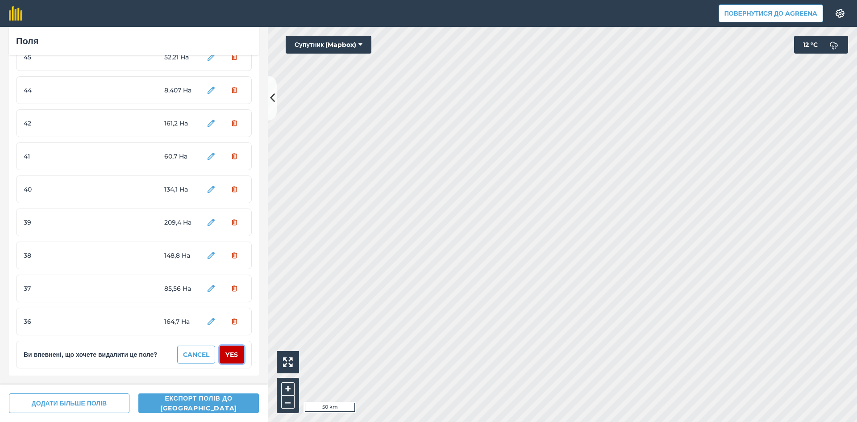
click at [229, 350] on button "Yes" at bounding box center [232, 354] width 25 height 18
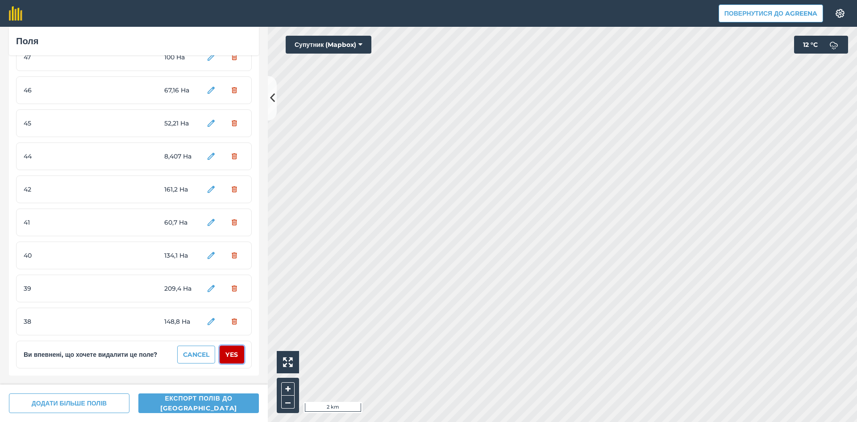
click at [229, 350] on button "Yes" at bounding box center [232, 354] width 25 height 18
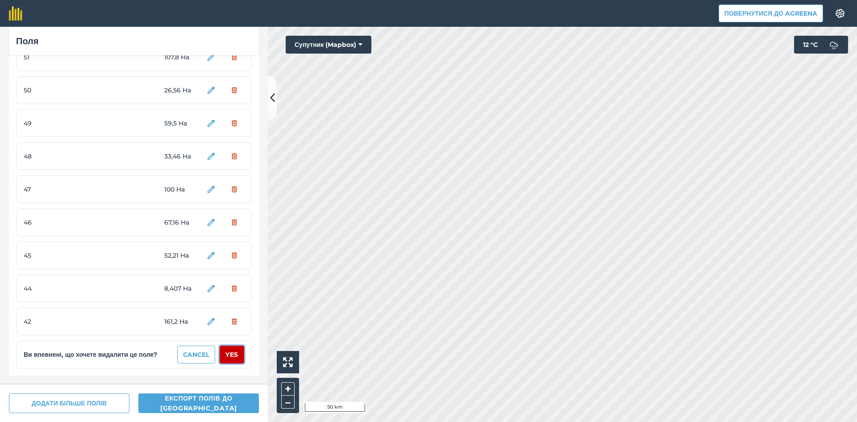
click at [229, 350] on button "Yes" at bounding box center [232, 354] width 25 height 18
click at [228, 351] on button "Yes" at bounding box center [232, 354] width 25 height 18
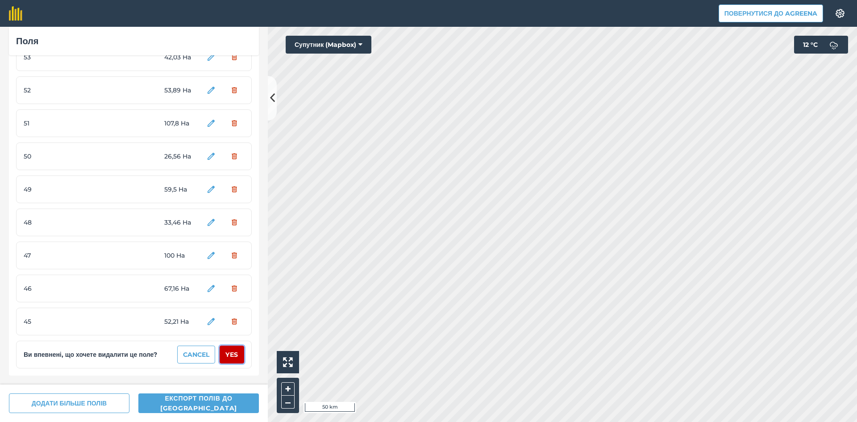
click at [228, 351] on button "Yes" at bounding box center [232, 354] width 25 height 18
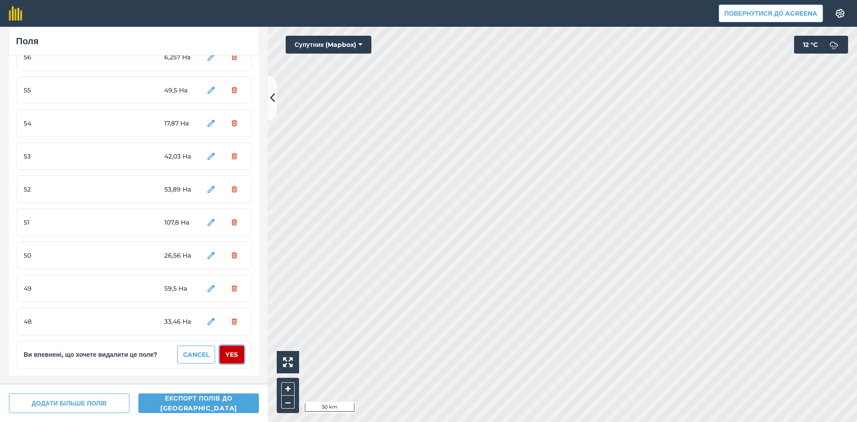
click at [228, 351] on button "Yes" at bounding box center [232, 354] width 25 height 18
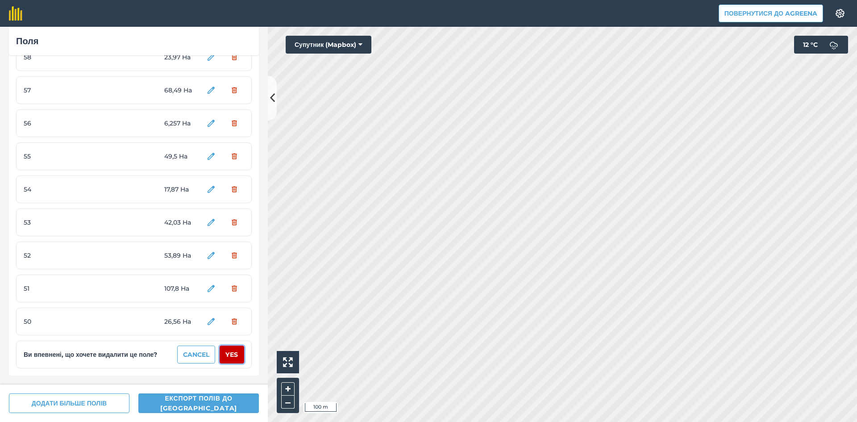
click at [228, 351] on button "Yes" at bounding box center [232, 354] width 25 height 18
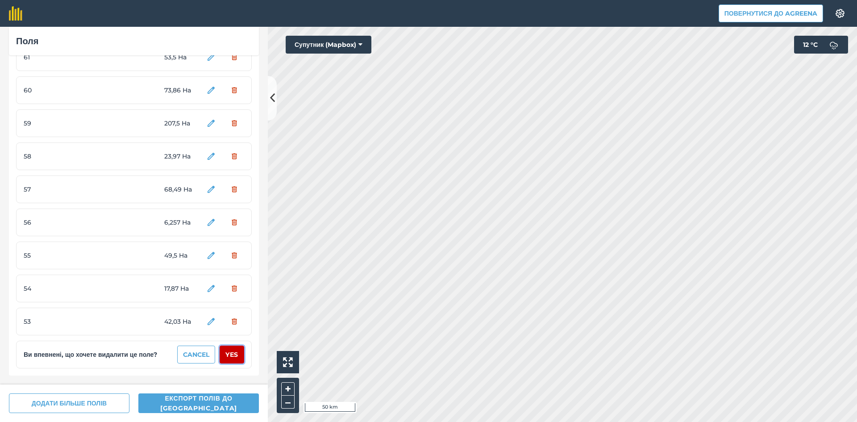
click at [228, 351] on button "Yes" at bounding box center [232, 354] width 25 height 18
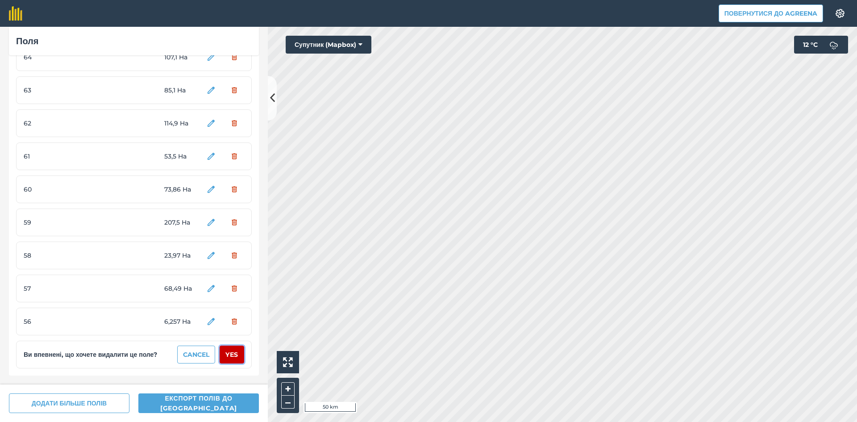
click at [228, 351] on button "Yes" at bounding box center [232, 354] width 25 height 18
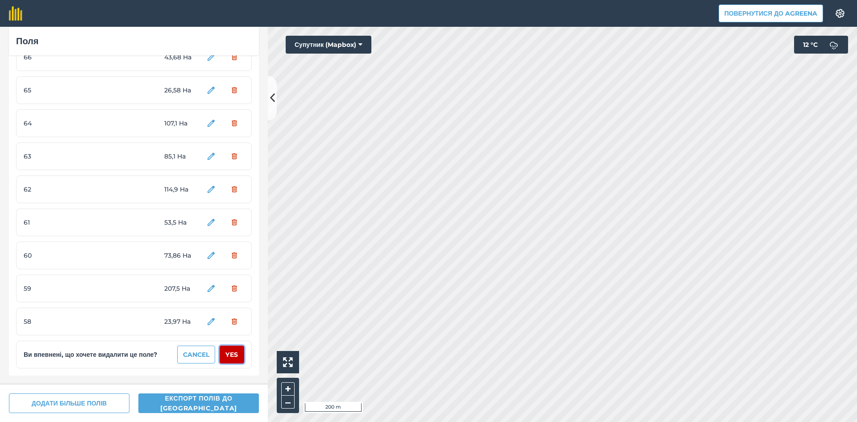
click at [228, 351] on button "Yes" at bounding box center [232, 354] width 25 height 18
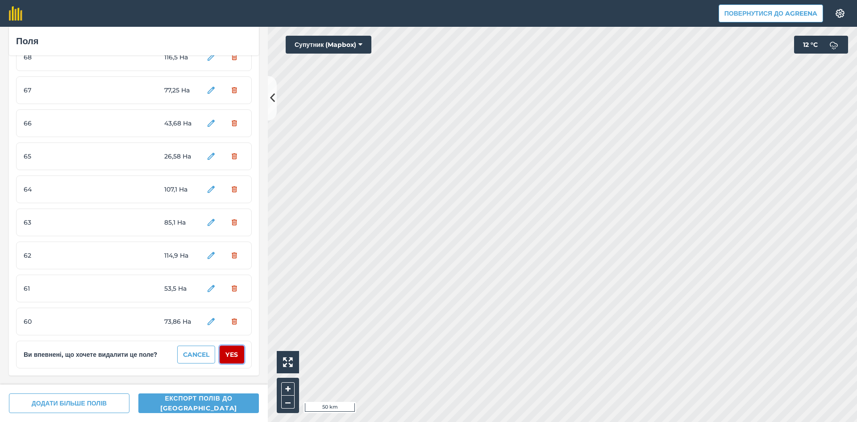
click at [228, 351] on button "Yes" at bounding box center [232, 354] width 25 height 18
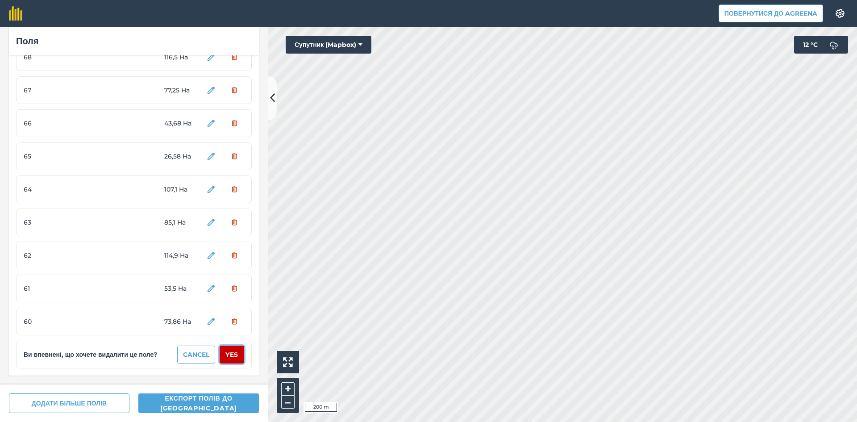
click at [228, 351] on button "Yes" at bounding box center [232, 354] width 25 height 18
click at [227, 351] on button "Yes" at bounding box center [232, 354] width 25 height 18
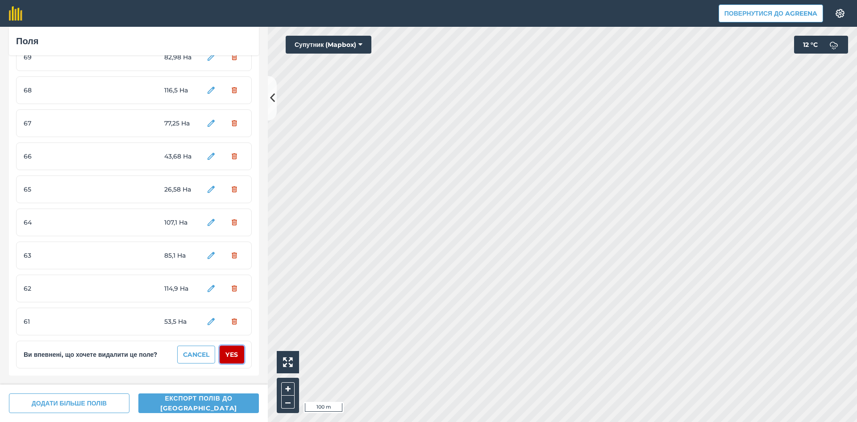
click at [227, 351] on button "Yes" at bounding box center [232, 354] width 25 height 18
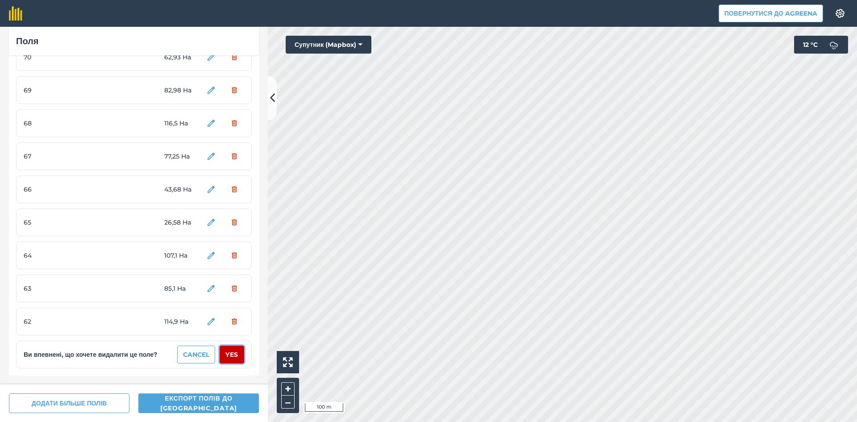
click at [227, 351] on button "Yes" at bounding box center [232, 354] width 25 height 18
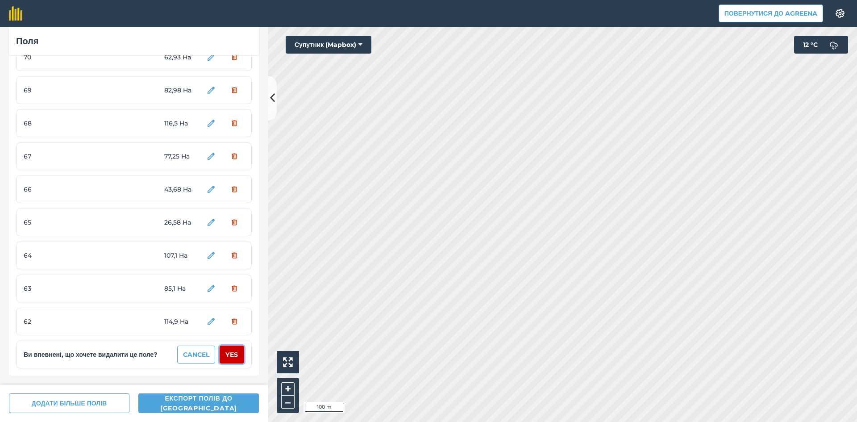
click at [227, 351] on button "Yes" at bounding box center [232, 354] width 25 height 18
click at [227, 354] on button "Yes" at bounding box center [232, 354] width 25 height 18
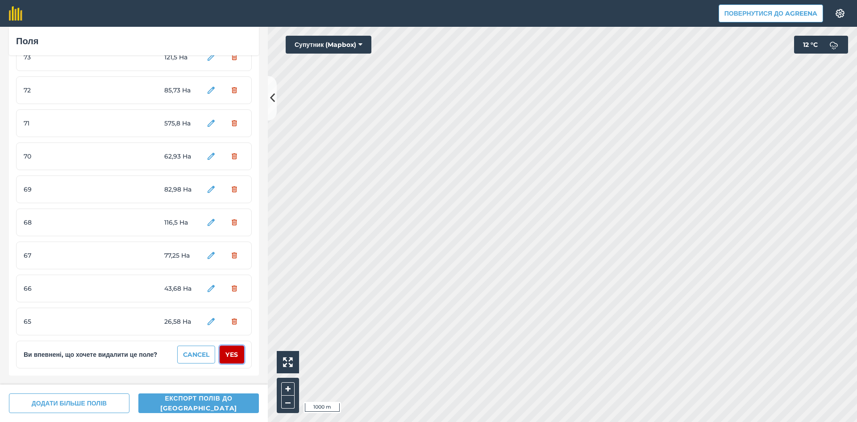
click at [227, 354] on button "Yes" at bounding box center [232, 354] width 25 height 18
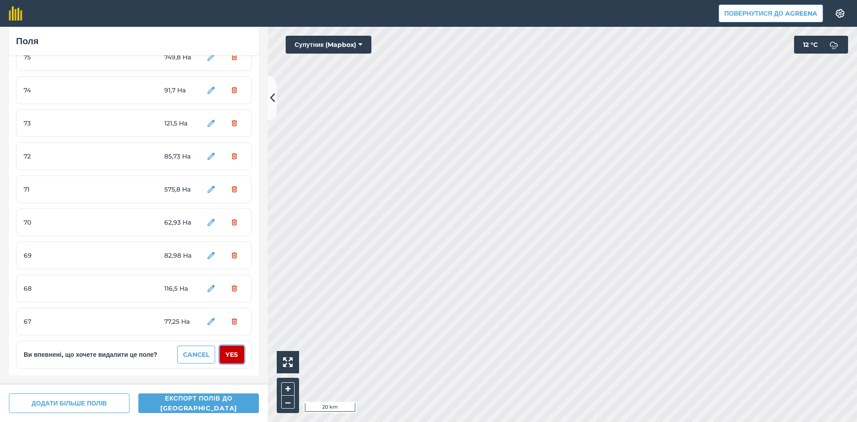
click at [227, 354] on button "Yes" at bounding box center [232, 354] width 25 height 18
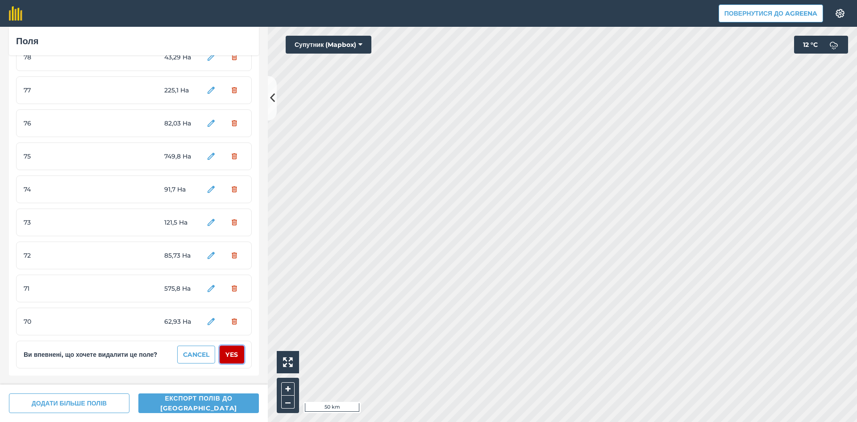
click at [227, 354] on button "Yes" at bounding box center [232, 354] width 25 height 18
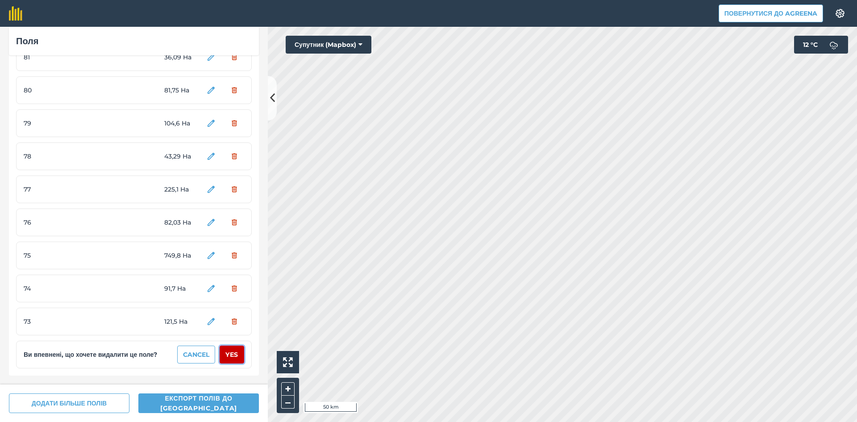
click at [227, 354] on button "Yes" at bounding box center [232, 354] width 25 height 18
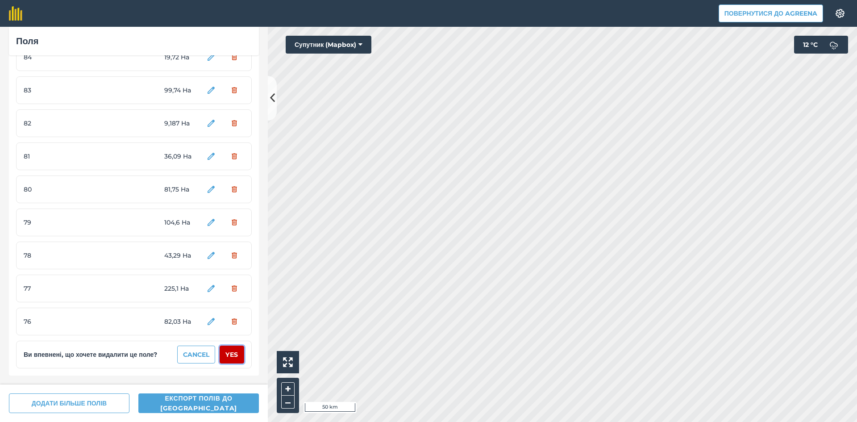
click at [227, 354] on button "Yes" at bounding box center [232, 354] width 25 height 18
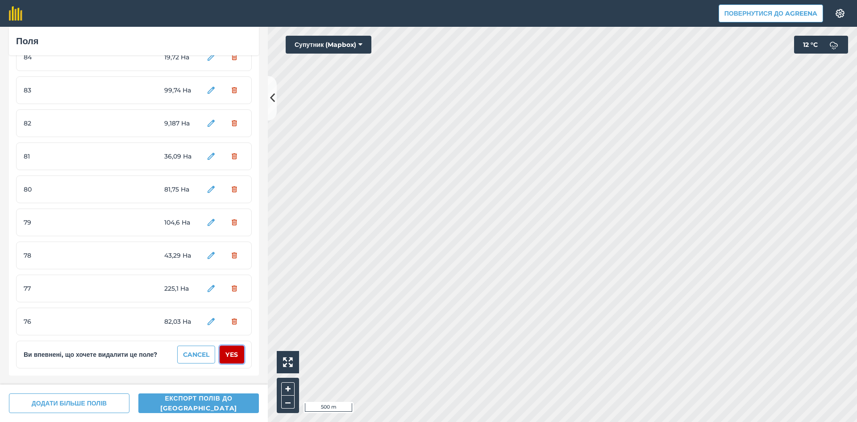
click at [227, 354] on button "Yes" at bounding box center [232, 354] width 25 height 18
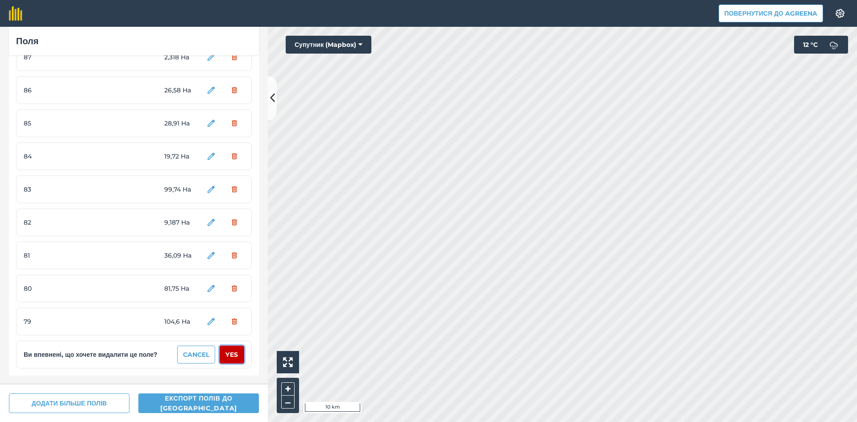
click at [227, 354] on button "Yes" at bounding box center [232, 354] width 25 height 18
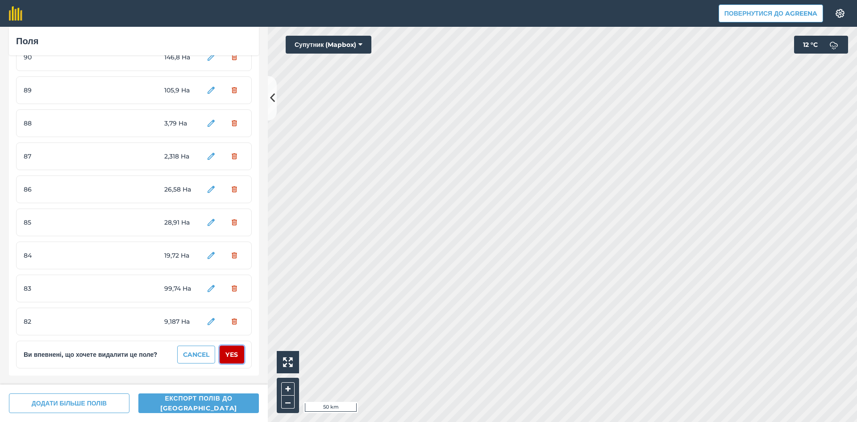
click at [227, 354] on button "Yes" at bounding box center [232, 354] width 25 height 18
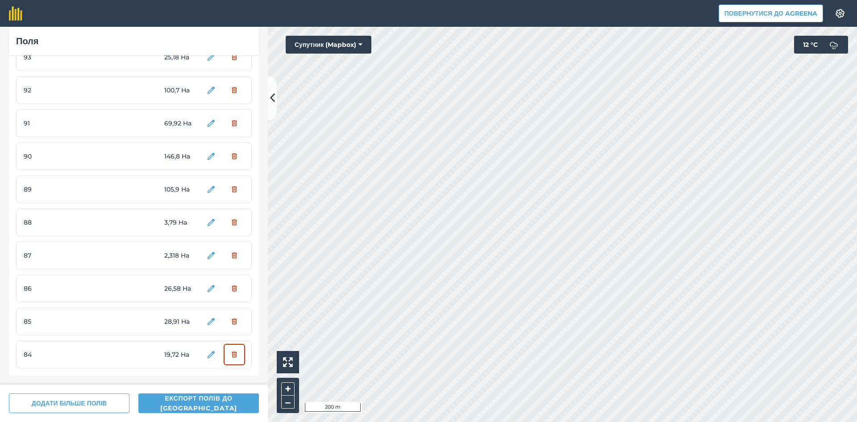
scroll to position [2116, 0]
click at [227, 354] on button "Yes" at bounding box center [232, 354] width 25 height 18
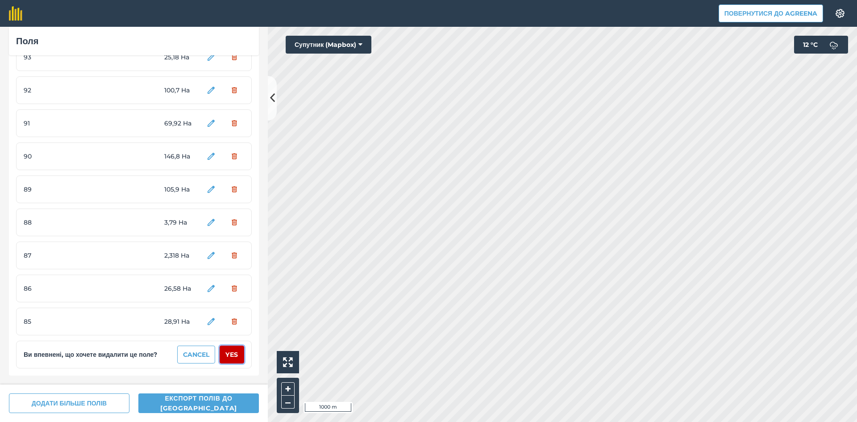
click at [227, 354] on button "Yes" at bounding box center [232, 354] width 25 height 18
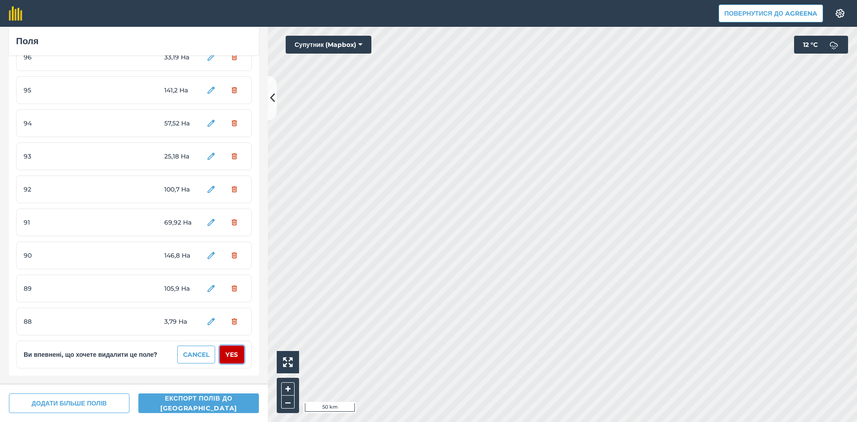
click at [227, 354] on button "Yes" at bounding box center [232, 354] width 25 height 18
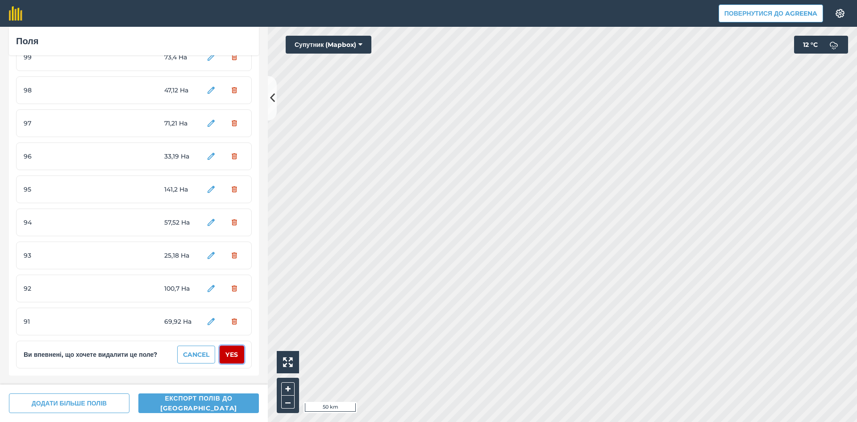
click at [227, 354] on button "Yes" at bounding box center [232, 354] width 25 height 18
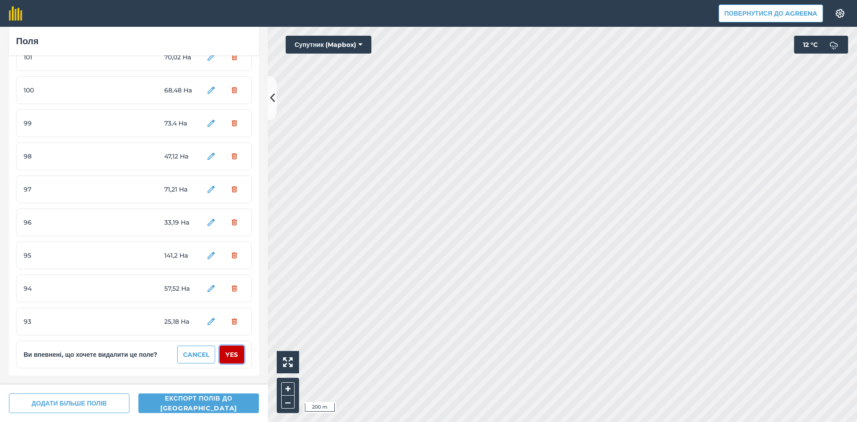
click at [227, 354] on button "Yes" at bounding box center [232, 354] width 25 height 18
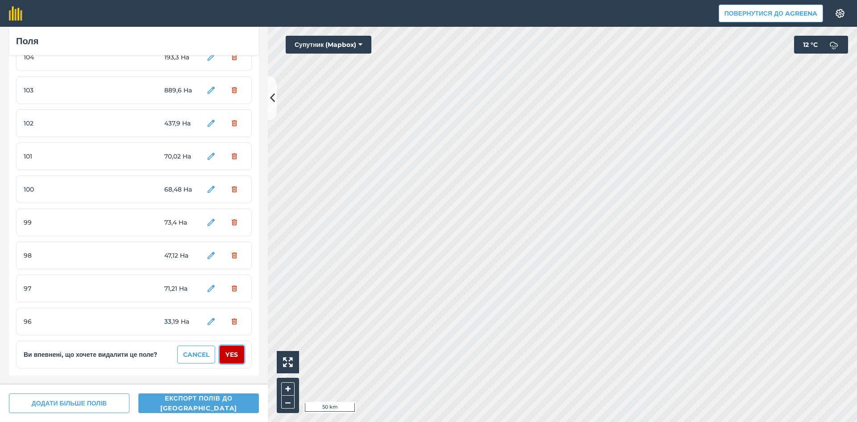
click at [227, 354] on button "Yes" at bounding box center [232, 354] width 25 height 18
click at [227, 353] on button "Yes" at bounding box center [232, 354] width 25 height 18
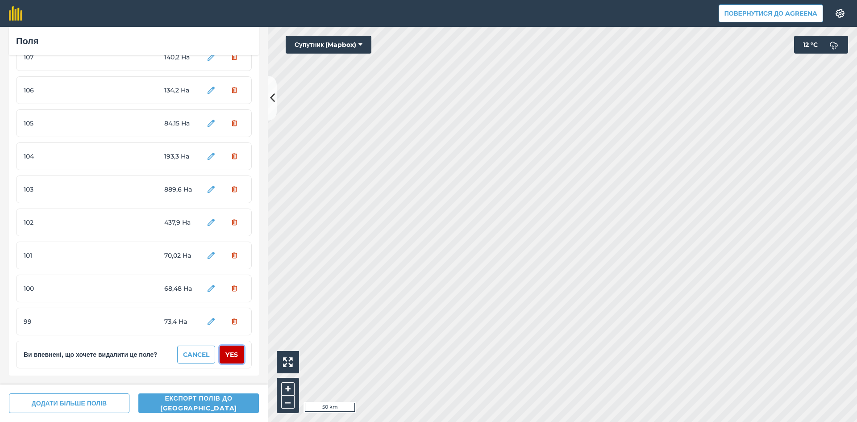
click at [227, 353] on button "Yes" at bounding box center [232, 354] width 25 height 18
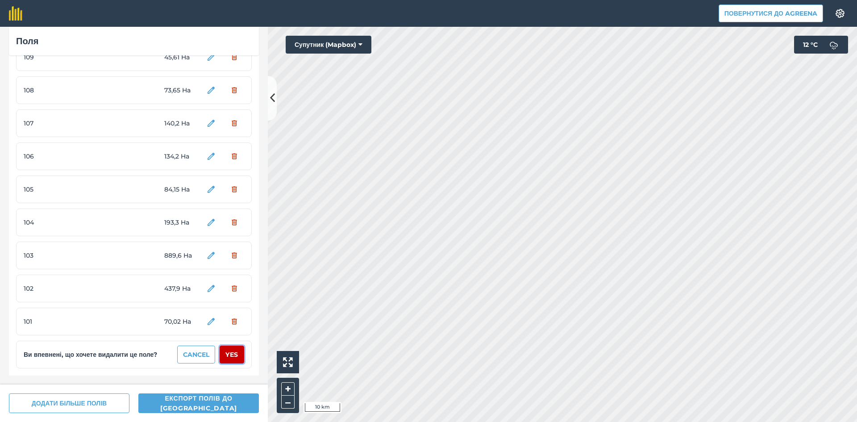
click at [227, 353] on button "Yes" at bounding box center [232, 354] width 25 height 18
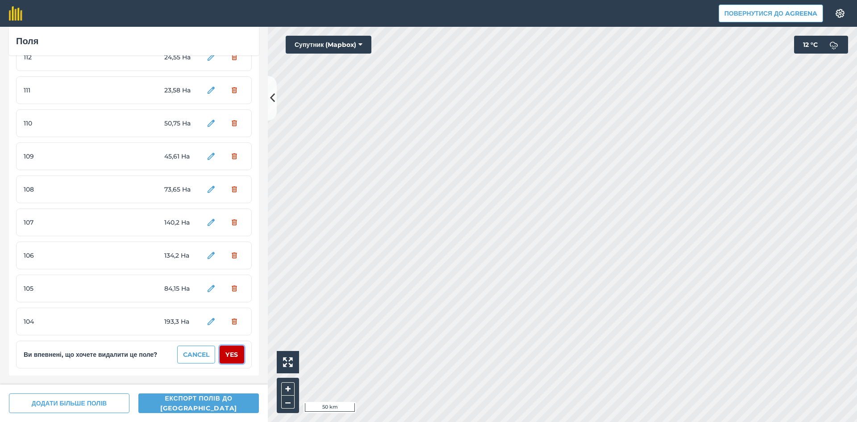
click at [227, 353] on button "Yes" at bounding box center [232, 354] width 25 height 18
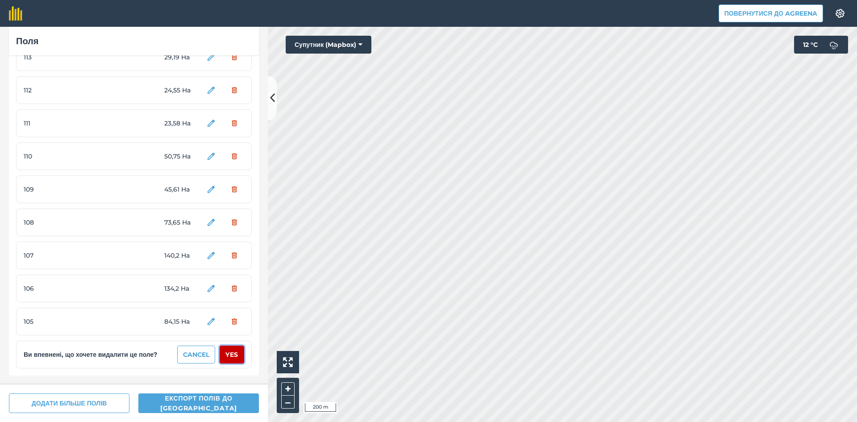
click at [227, 353] on button "Yes" at bounding box center [232, 354] width 25 height 18
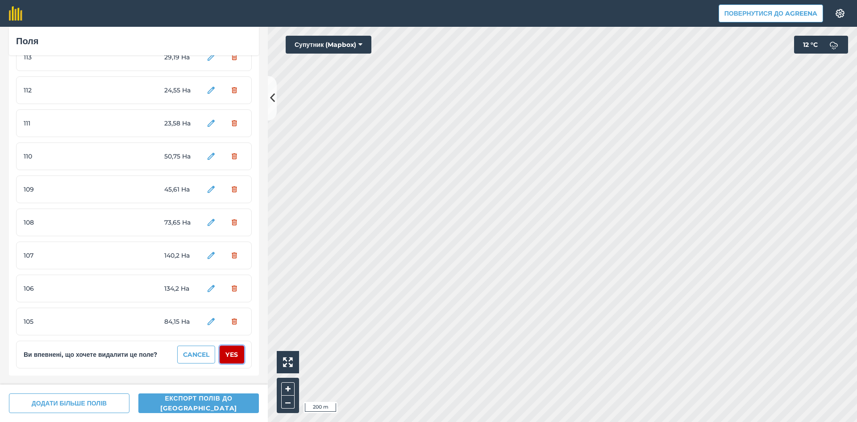
click at [227, 353] on button "Yes" at bounding box center [232, 354] width 25 height 18
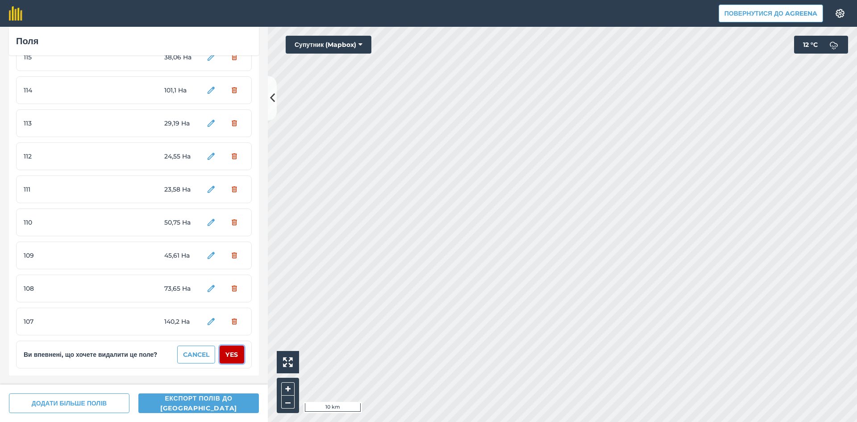
click at [227, 353] on button "Yes" at bounding box center [232, 354] width 25 height 18
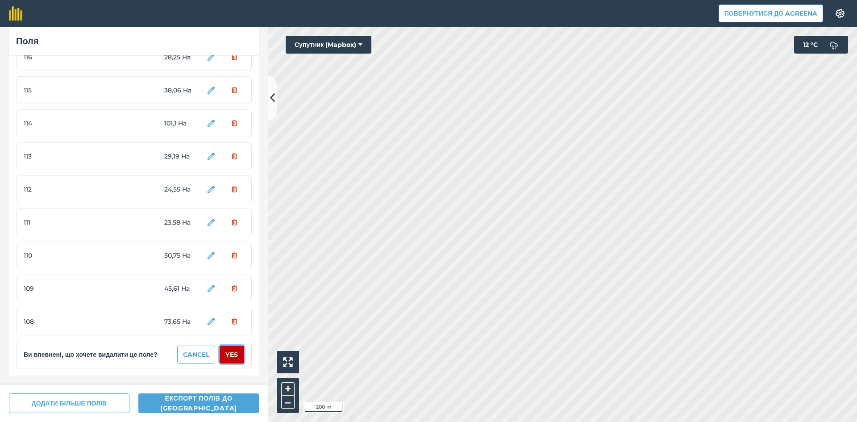
click at [227, 353] on button "Yes" at bounding box center [232, 354] width 25 height 18
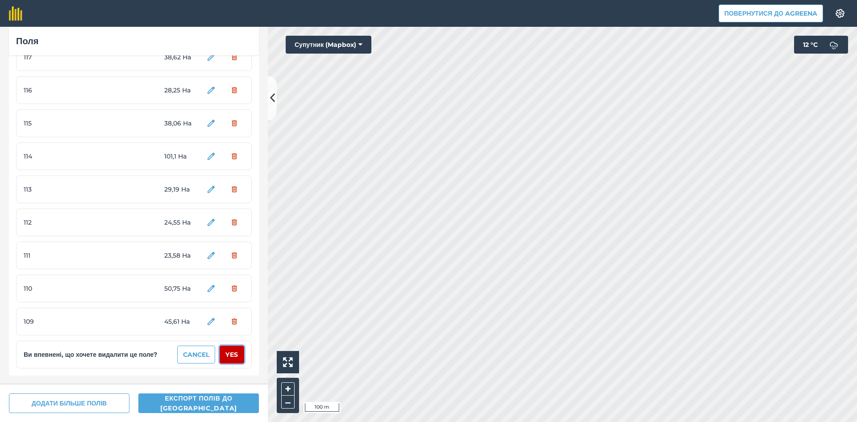
click at [227, 353] on button "Yes" at bounding box center [232, 354] width 25 height 18
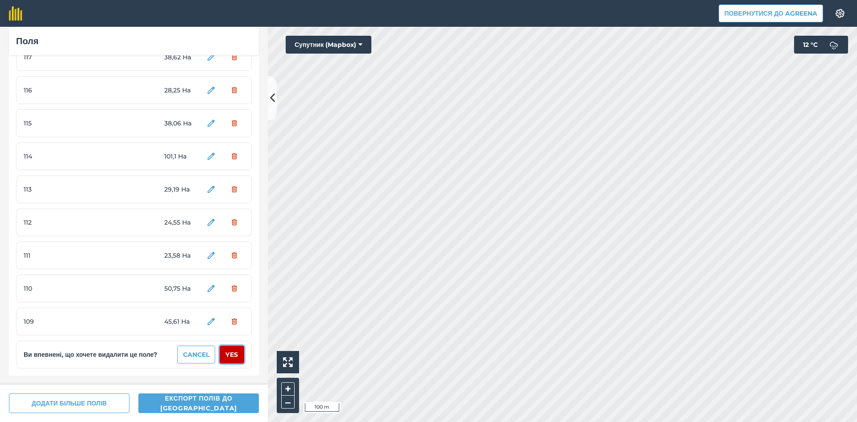
click at [227, 353] on button "Yes" at bounding box center [232, 354] width 25 height 18
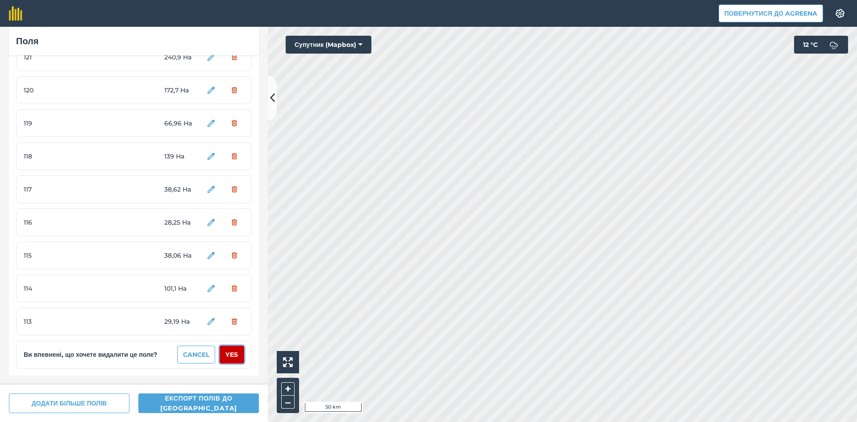
click at [227, 353] on button "Yes" at bounding box center [232, 354] width 25 height 18
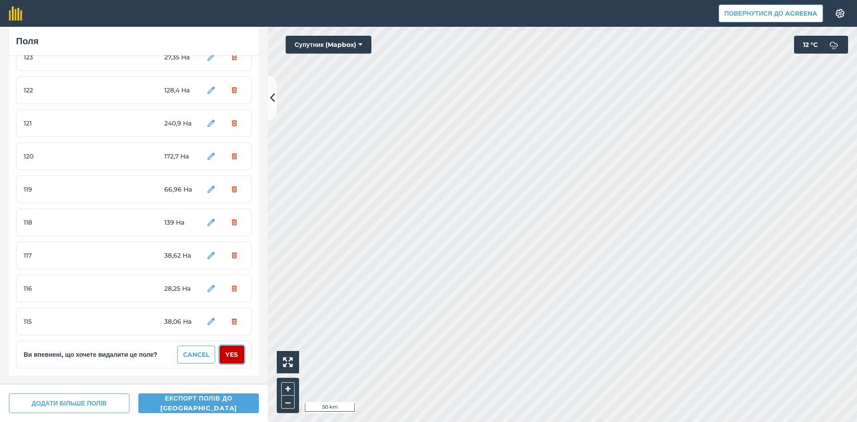
click at [227, 353] on button "Yes" at bounding box center [232, 354] width 25 height 18
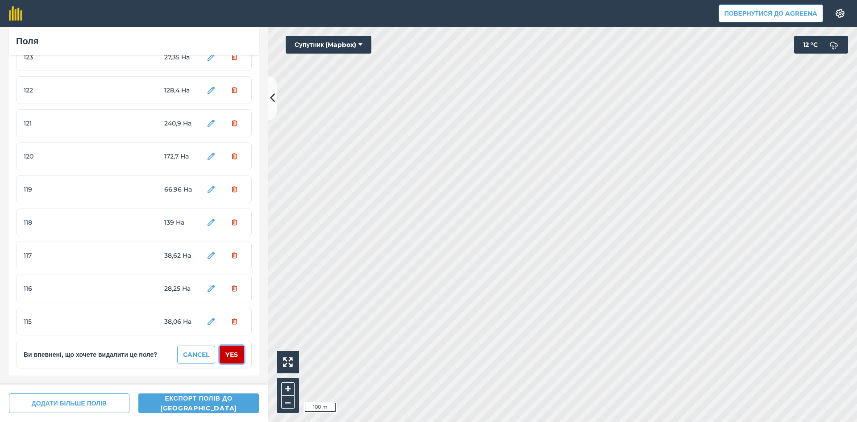
click at [227, 353] on button "Yes" at bounding box center [232, 354] width 25 height 18
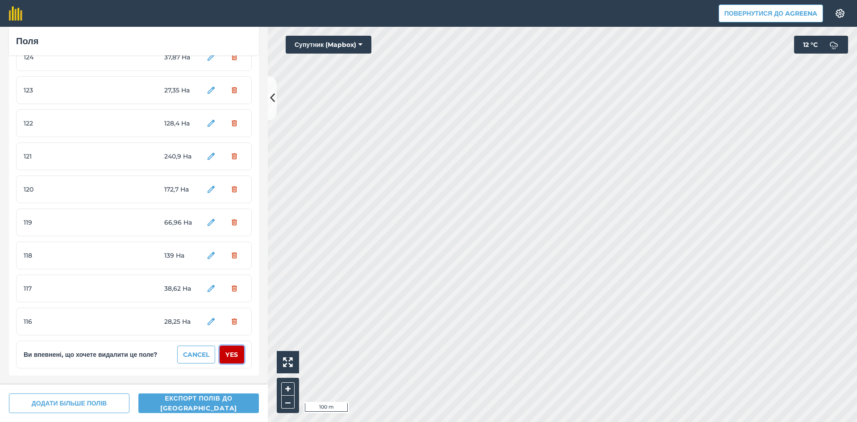
click at [227, 353] on button "Yes" at bounding box center [232, 354] width 25 height 18
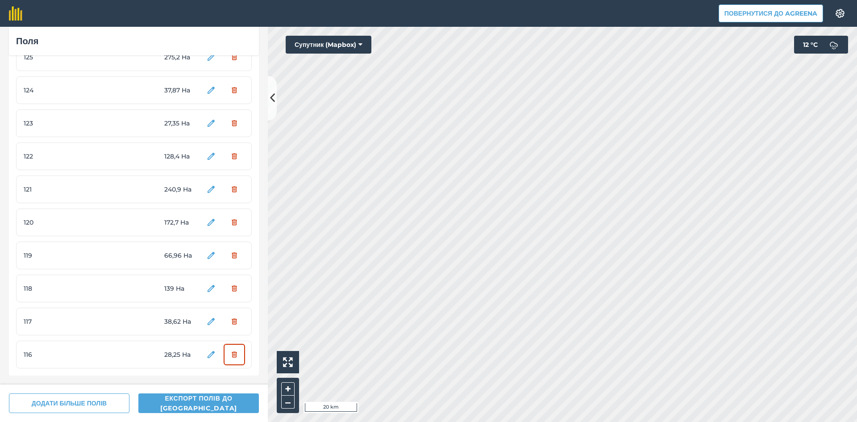
scroll to position [1059, 0]
click at [227, 353] on button "Yes" at bounding box center [232, 354] width 25 height 18
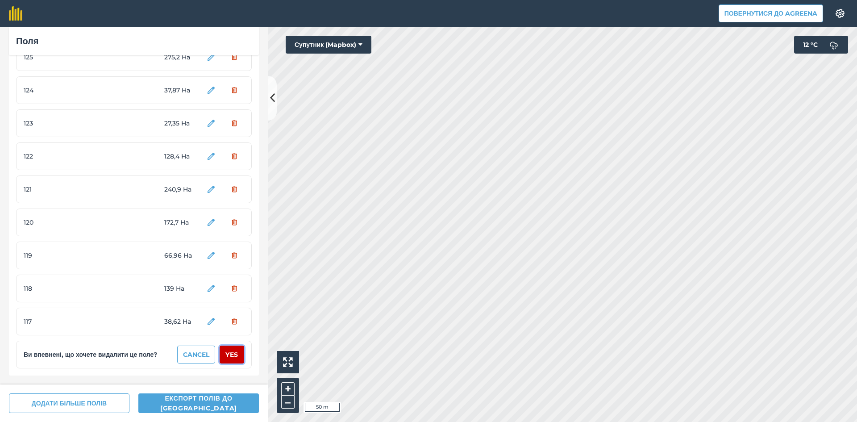
scroll to position [1026, 0]
click at [227, 353] on button "Yes" at bounding box center [232, 354] width 25 height 18
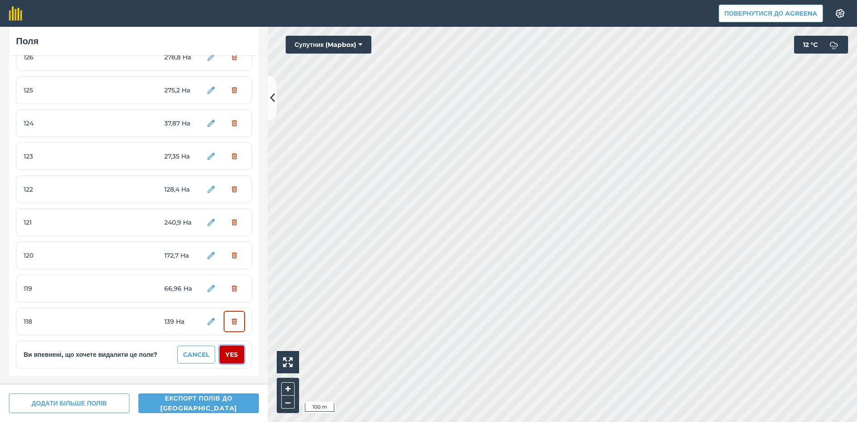
scroll to position [993, 0]
click at [227, 353] on button "Yes" at bounding box center [232, 354] width 25 height 18
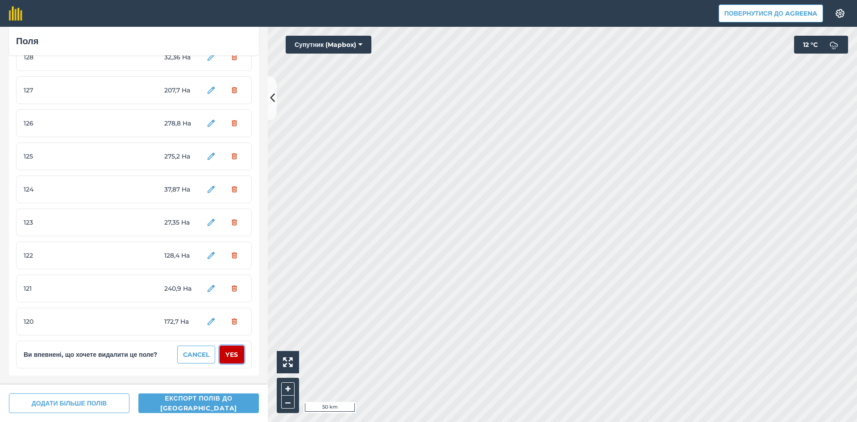
click at [227, 353] on button "Yes" at bounding box center [232, 354] width 25 height 18
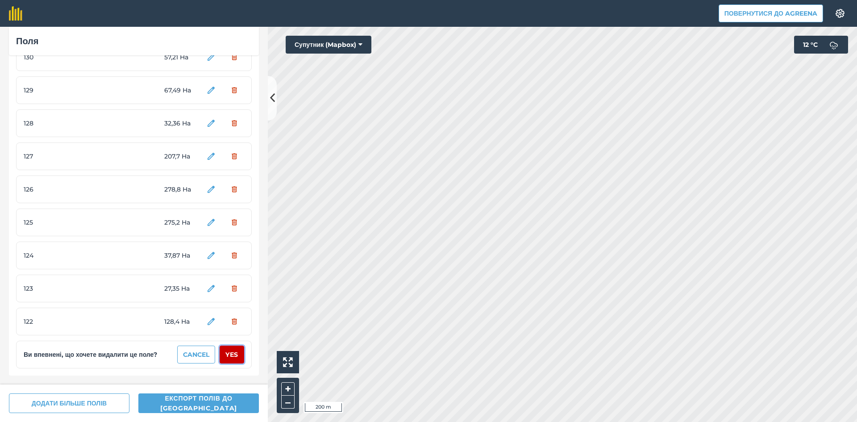
click at [227, 353] on button "Yes" at bounding box center [232, 354] width 25 height 18
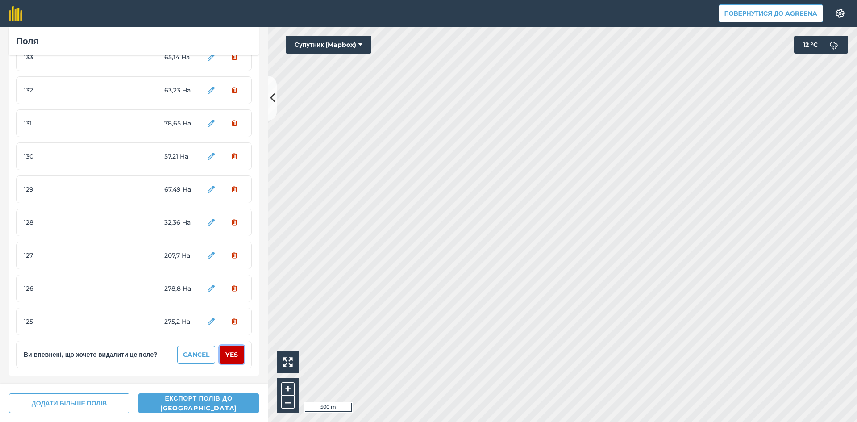
click at [227, 353] on button "Yes" at bounding box center [232, 354] width 25 height 18
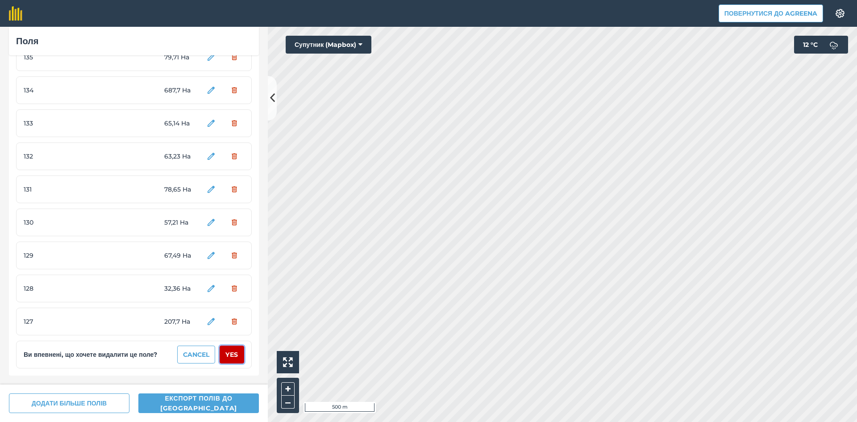
click at [227, 353] on button "Yes" at bounding box center [232, 354] width 25 height 18
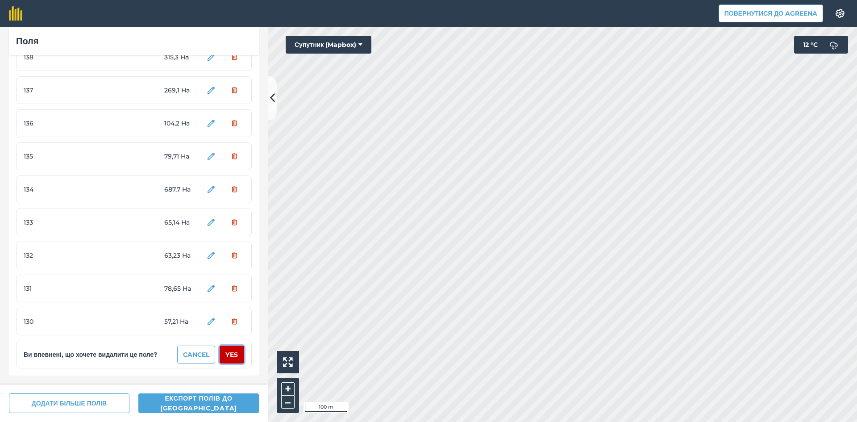
click at [227, 353] on button "Yes" at bounding box center [232, 354] width 25 height 18
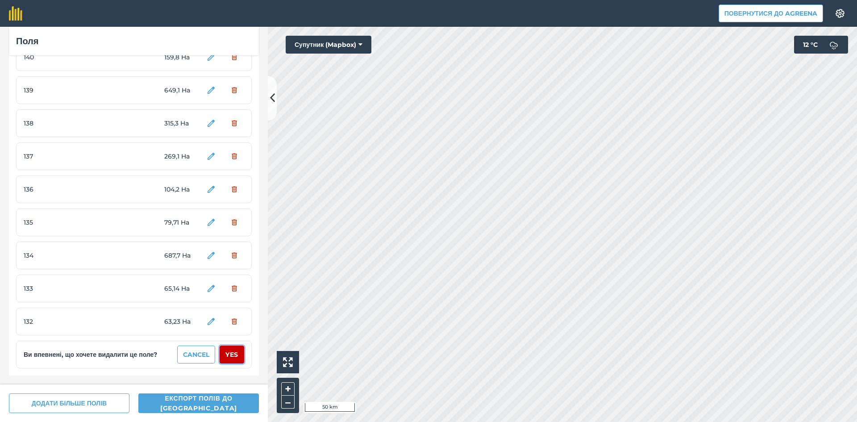
click at [227, 353] on button "Yes" at bounding box center [232, 354] width 25 height 18
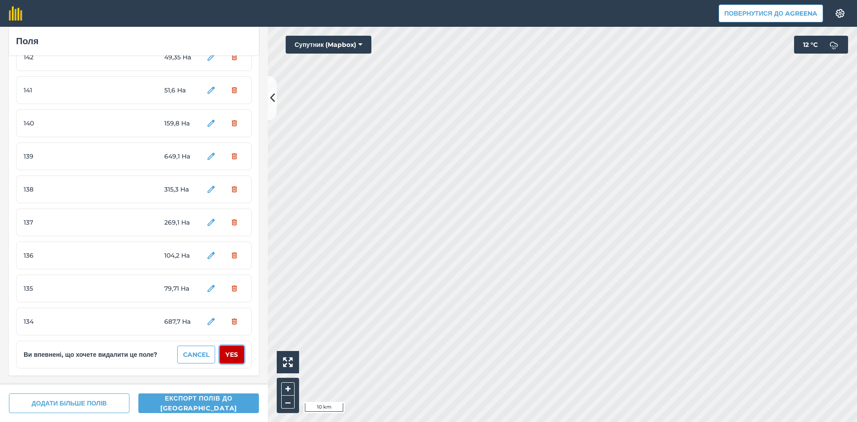
click at [227, 353] on button "Yes" at bounding box center [232, 354] width 25 height 18
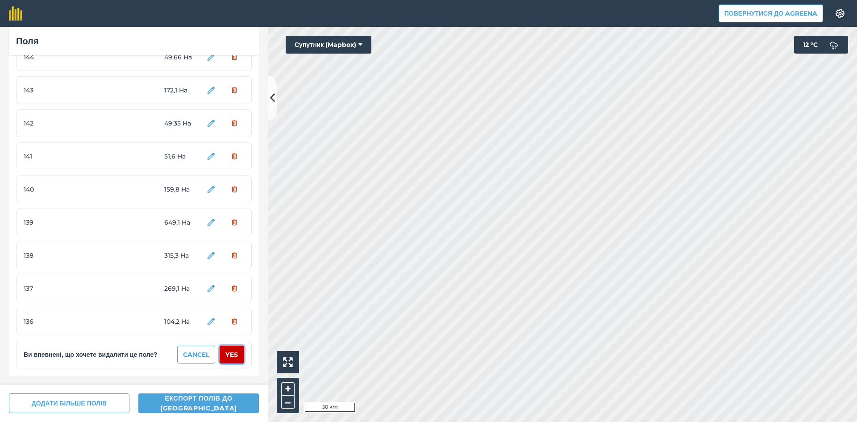
click at [227, 353] on button "Yes" at bounding box center [232, 354] width 25 height 18
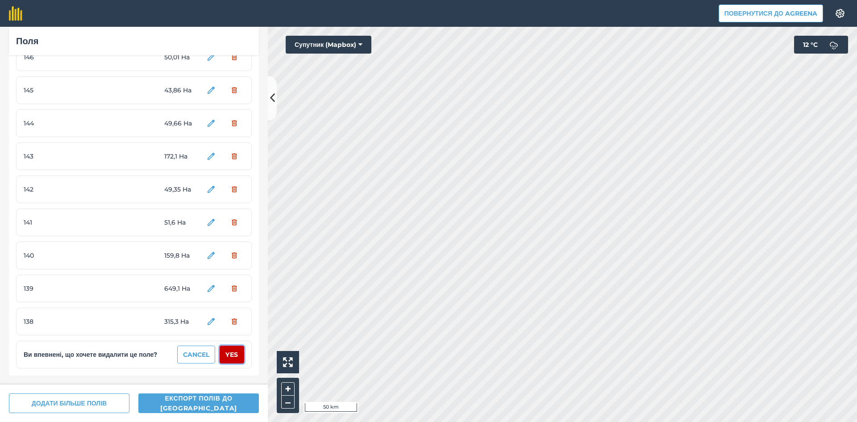
click at [227, 353] on button "Yes" at bounding box center [232, 354] width 25 height 18
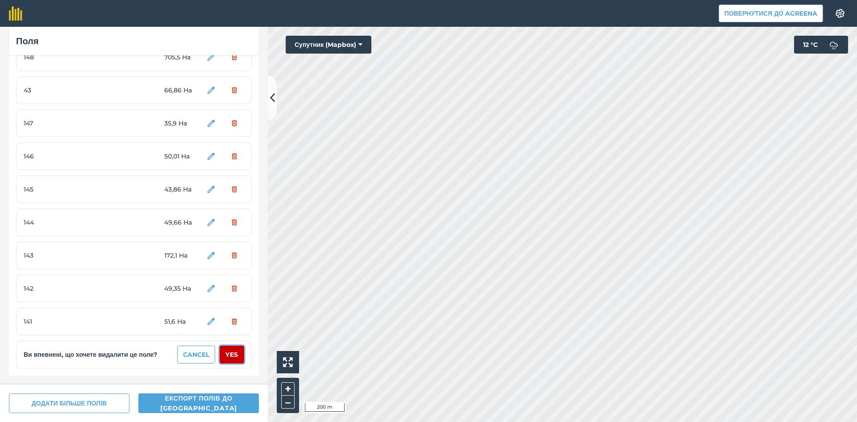
click at [227, 353] on button "Yes" at bounding box center [232, 354] width 25 height 18
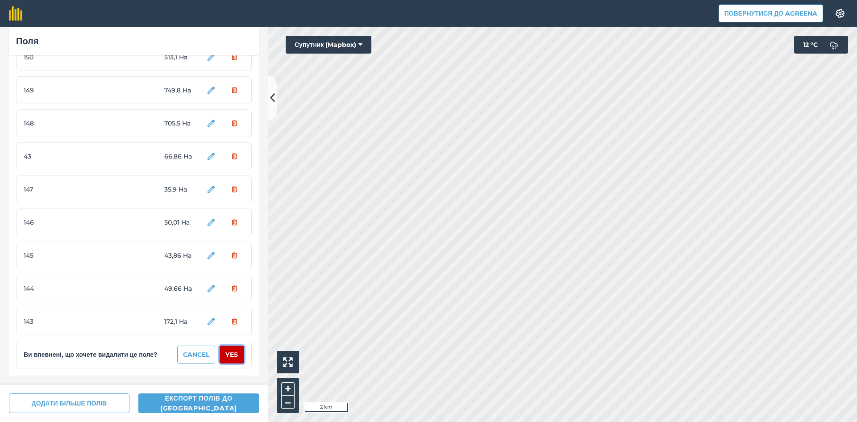
click at [227, 353] on button "Yes" at bounding box center [232, 354] width 25 height 18
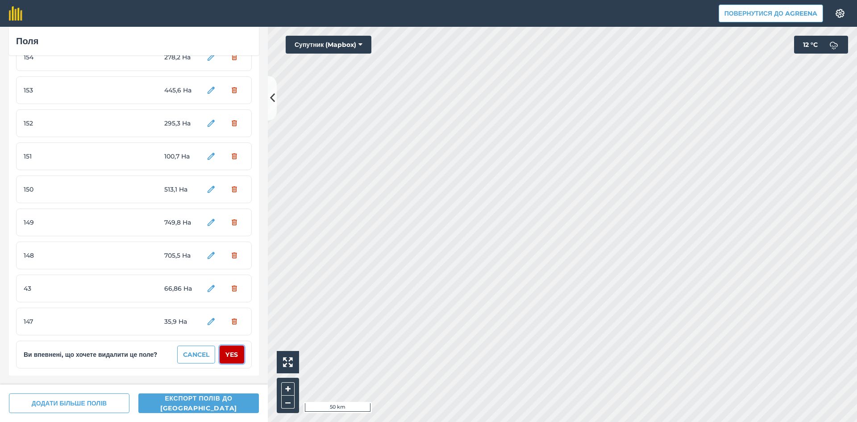
click at [227, 353] on button "Yes" at bounding box center [232, 354] width 25 height 18
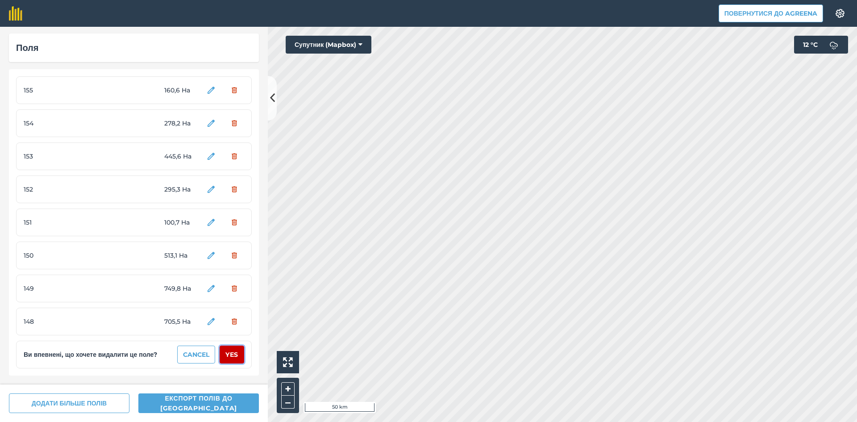
click at [227, 353] on button "Yes" at bounding box center [232, 354] width 25 height 18
click at [227, 353] on div "Поля 155 160,6 Ha 154 278,2 Ha 153 445,6 Ha 152 295,3 Ha 151 100,7 Ha 150 513,1…" at bounding box center [134, 206] width 268 height 358
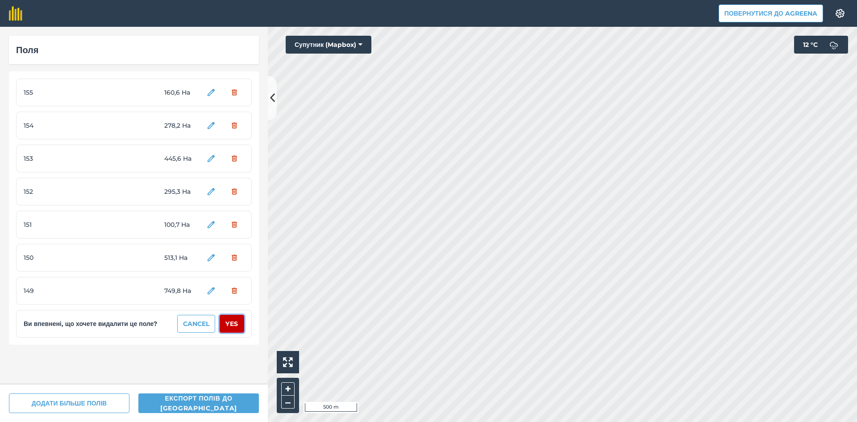
click at [235, 319] on button "Yes" at bounding box center [232, 324] width 25 height 18
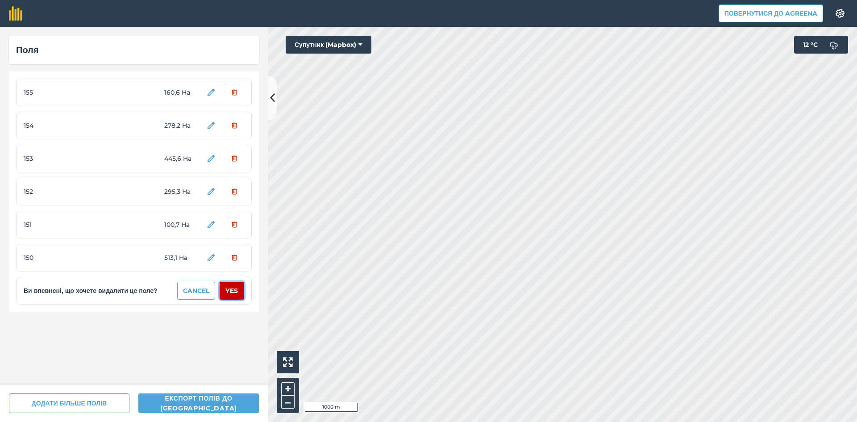
click at [235, 290] on button "Yes" at bounding box center [232, 291] width 25 height 18
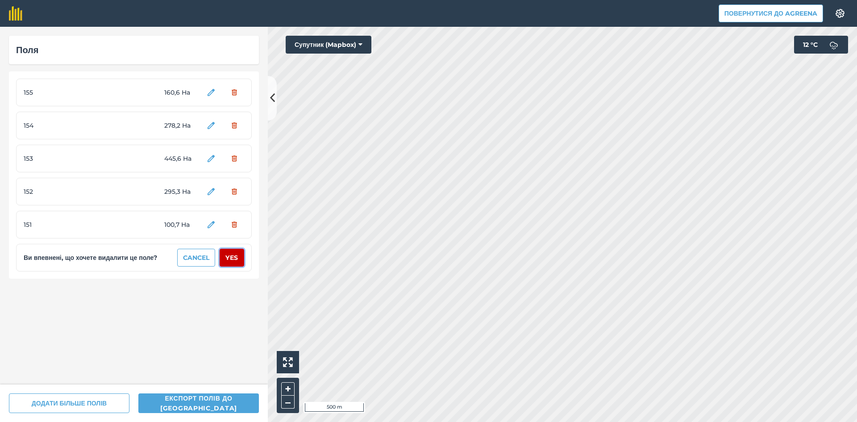
click at [237, 260] on button "Yes" at bounding box center [232, 258] width 25 height 18
